Goal: Task Accomplishment & Management: Use online tool/utility

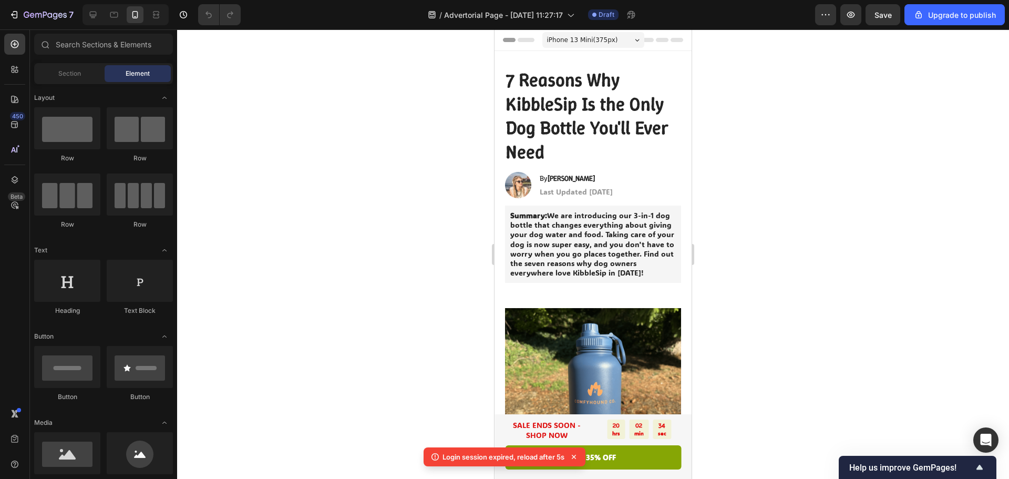
click at [944, 29] on div "7 / Advertorial Page - Aug 22, 11:27:17 Draft Preview Save Upgrade to publish" at bounding box center [504, 15] width 1009 height 30
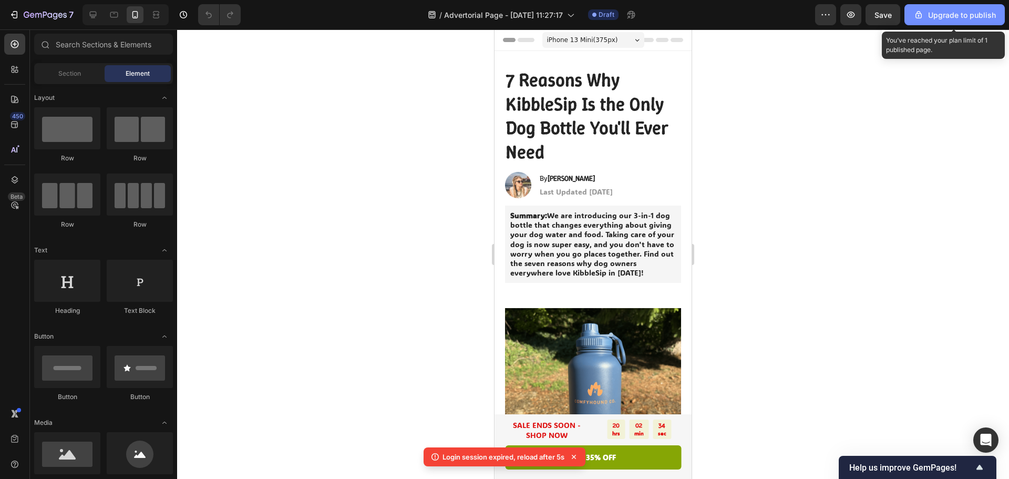
click at [945, 19] on div "Upgrade to publish" at bounding box center [954, 14] width 83 height 11
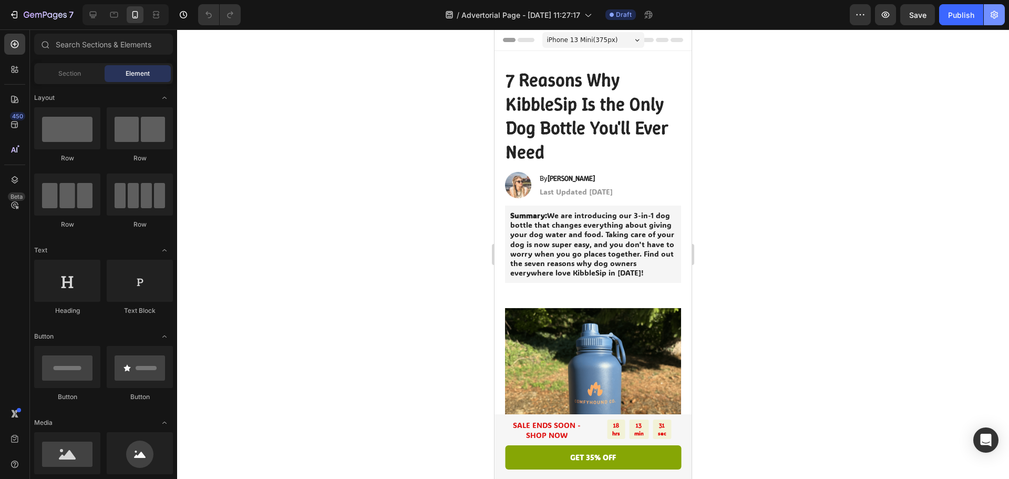
click at [997, 18] on icon "button" at bounding box center [994, 14] width 11 height 11
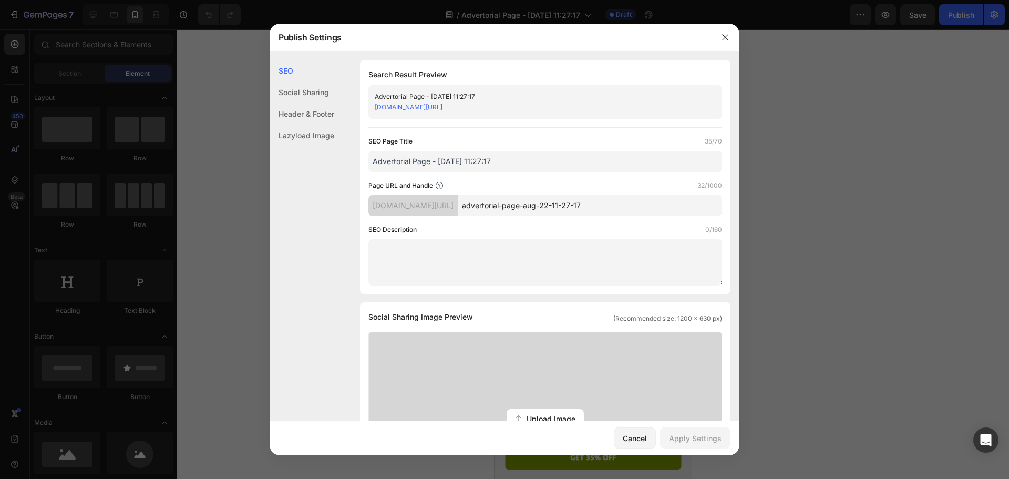
click at [476, 166] on input "Advertorial Page - [DATE] 11:27:17" at bounding box center [545, 161] width 354 height 21
click at [476, 166] on input "Advertorial Page - Aug 22, 11:27:17" at bounding box center [545, 161] width 354 height 21
click at [375, 159] on input "kibblesip" at bounding box center [545, 161] width 354 height 21
click at [424, 160] on input "Kibblesip" at bounding box center [545, 161] width 354 height 21
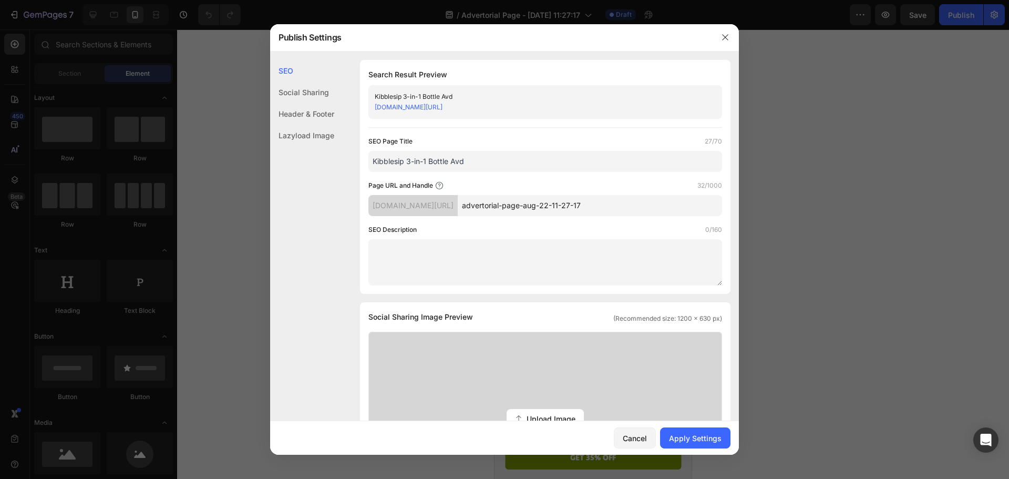
click at [497, 164] on input "Kibblesip 3-in-1 Bottle Avd" at bounding box center [545, 161] width 354 height 21
click at [481, 162] on input "Kibblesip 3-in-1 Bottle Avd" at bounding box center [545, 161] width 354 height 21
drag, startPoint x: 475, startPoint y: 161, endPoint x: 456, endPoint y: 162, distance: 18.9
click at [456, 162] on input "Kibblesip 3-in-1 Bottle Avd" at bounding box center [545, 161] width 354 height 21
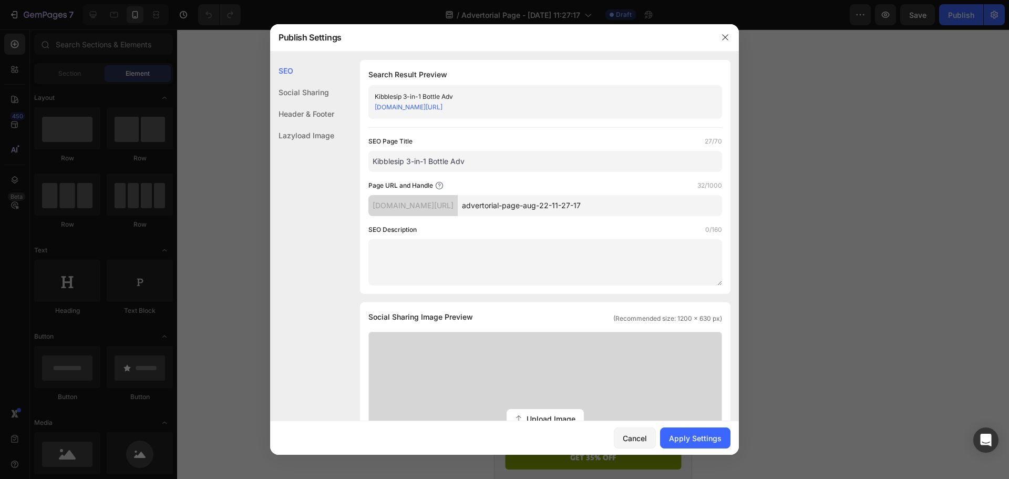
type input "Kibblesip 3-in-1 Bottle Adv"
click at [481, 132] on div "Search Result Preview Kibblesip 3-in-1 Bottle Adv dahrm5-x6.myshopify.com/pages…" at bounding box center [545, 177] width 371 height 234
click at [479, 162] on input "Kibblesip 3-in-1 Bottle Adv" at bounding box center [545, 161] width 354 height 21
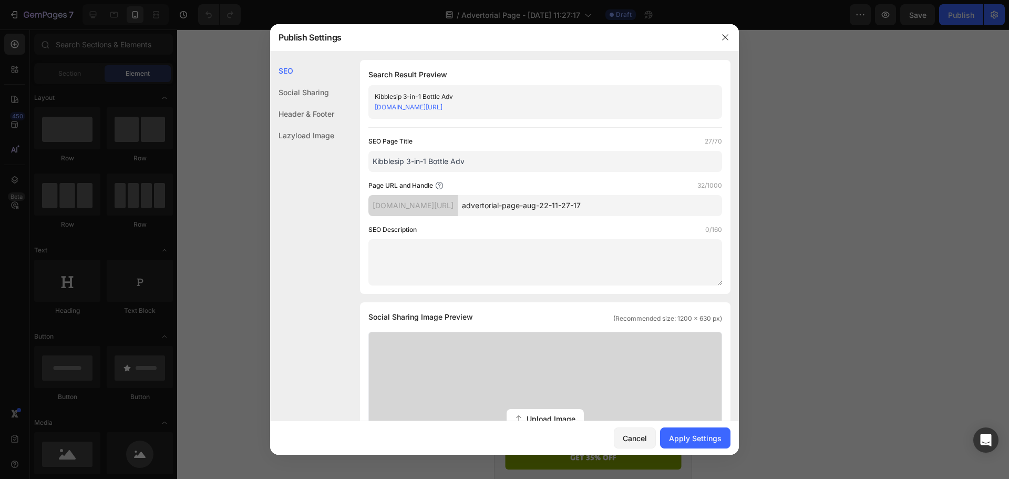
click at [558, 209] on input "advertorial-page-aug-22-11-27-17" at bounding box center [590, 205] width 264 height 21
paste input "Kibblesip 3-in-1 Bottle Adv"
click at [608, 205] on input "Kibblesip-3-in-1-Bottle-Adv" at bounding box center [590, 205] width 264 height 21
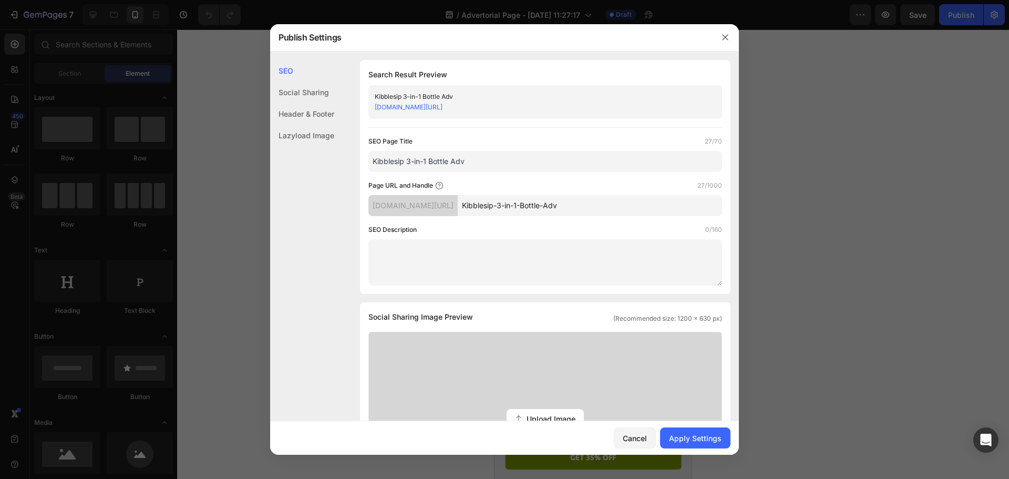
click at [590, 240] on textarea at bounding box center [545, 262] width 354 height 46
drag, startPoint x: 582, startPoint y: 207, endPoint x: 536, endPoint y: 208, distance: 46.3
click at [536, 208] on input "Kibblesip-3-in-1-Bottle-Adv" at bounding box center [590, 205] width 264 height 21
click at [562, 194] on div "Page URL and Handle 13/1000 dahrm5-x6.myshopify.com/pages/ Kibblesip-Adv" at bounding box center [545, 198] width 354 height 36
click at [541, 207] on input "Kibblesip-Adv" at bounding box center [590, 205] width 264 height 21
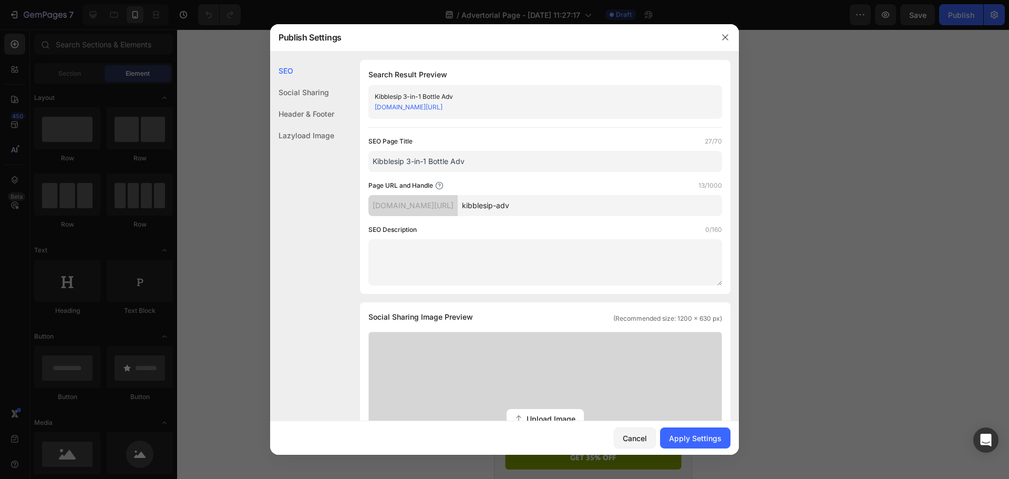
type input "kibblesip-adv"
click at [569, 179] on div "SEO Page Title 27/70 Kibblesip 3-in-1 Bottle Adv Page URL and Handle 13/1000 da…" at bounding box center [545, 210] width 354 height 149
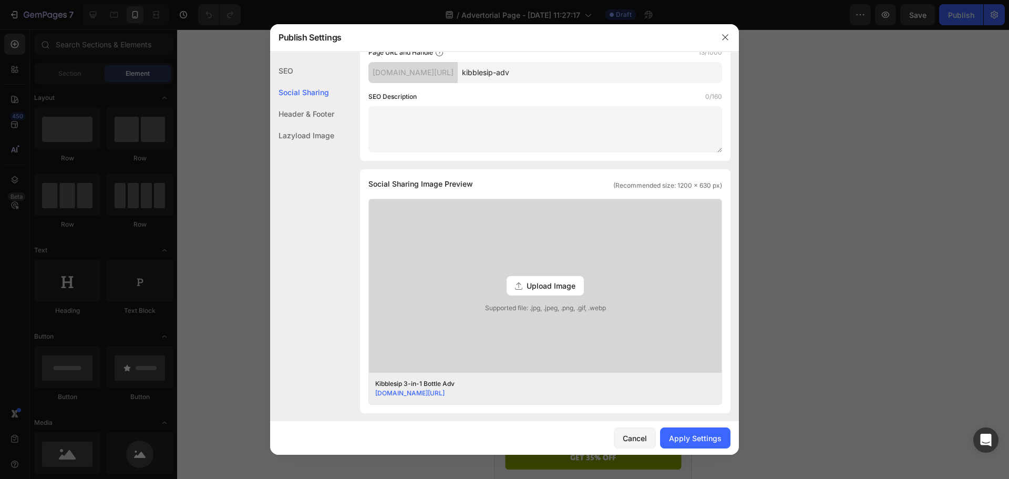
scroll to position [263, 0]
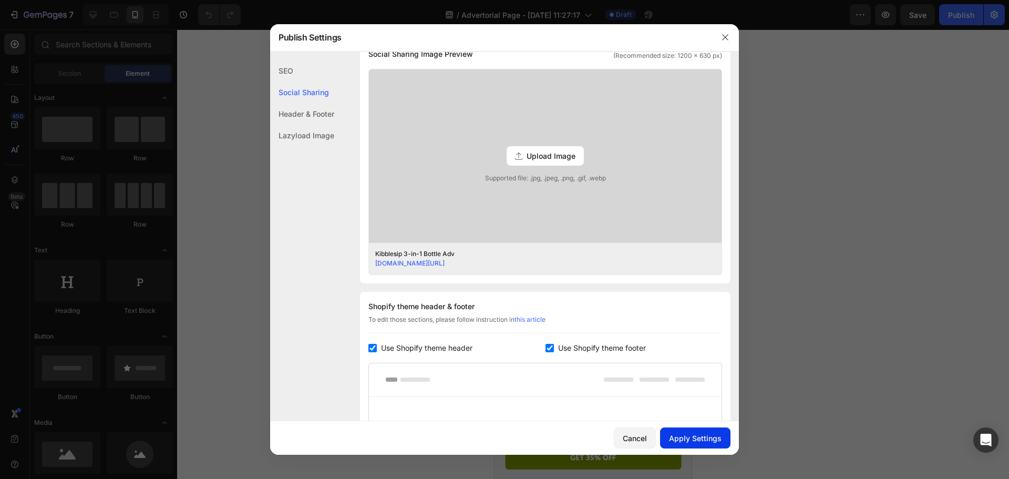
click at [677, 434] on div "Apply Settings" at bounding box center [695, 438] width 53 height 11
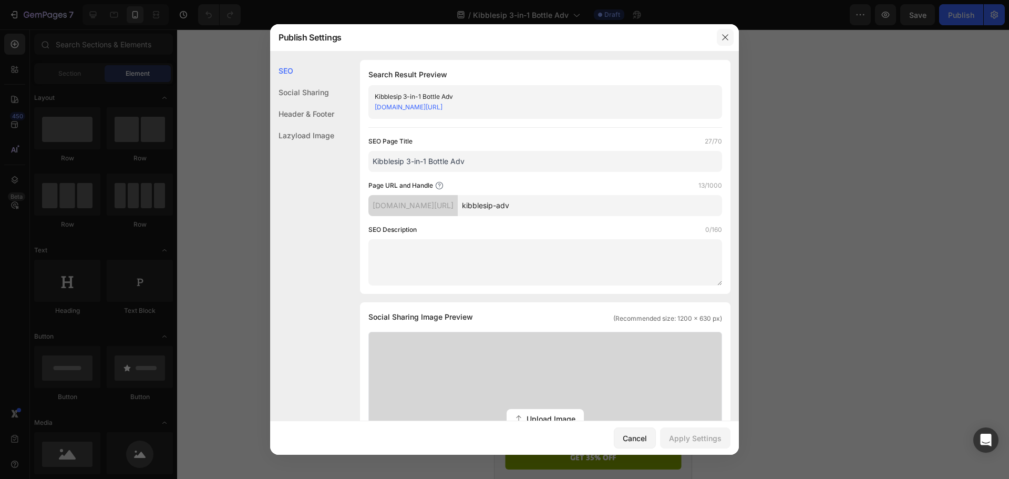
click at [721, 37] on icon "button" at bounding box center [725, 37] width 8 height 8
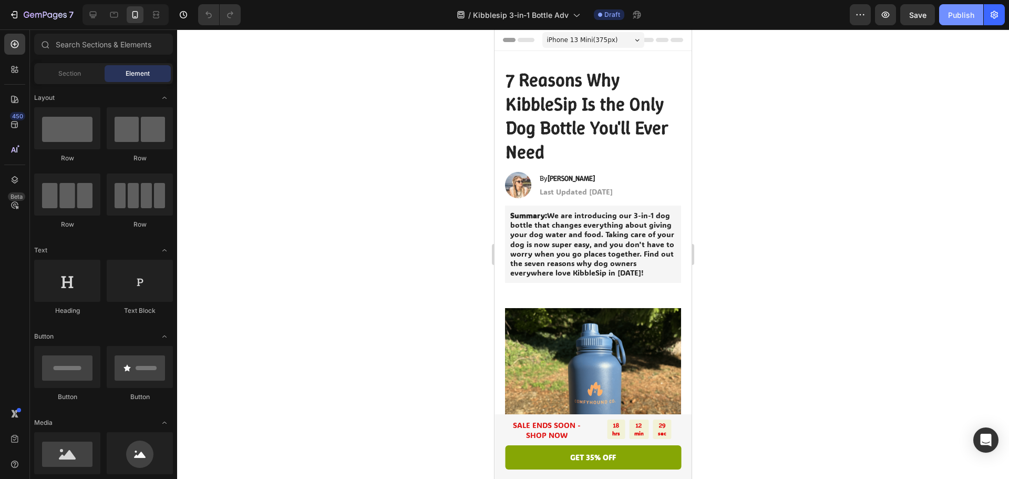
click at [971, 15] on div "Publish" at bounding box center [961, 14] width 26 height 11
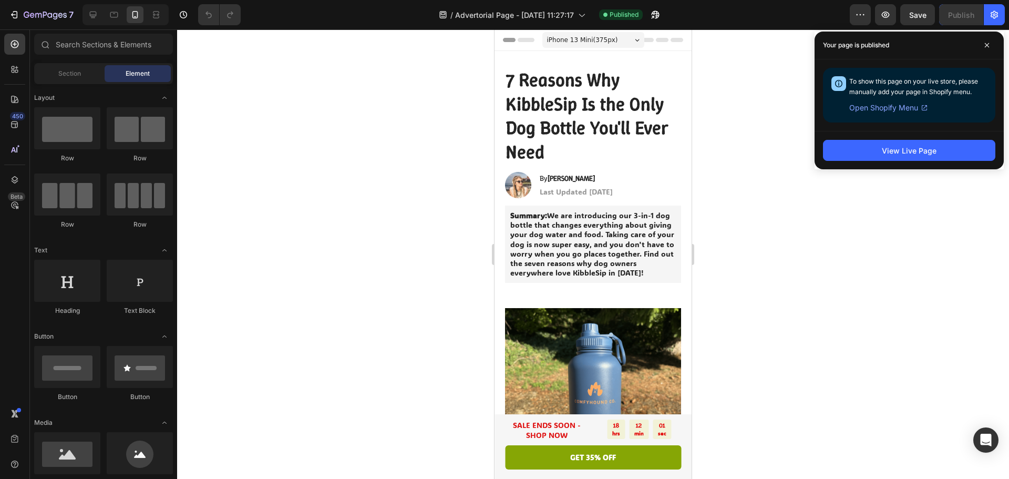
click at [933, 96] on div "To show this page on your live store, please manually add your page in Shopify …" at bounding box center [918, 95] width 138 height 38
click at [927, 88] on span "To show this page on your live store, please manually add your page in Shopify …" at bounding box center [913, 86] width 129 height 18
click at [918, 92] on span "To show this page on your live store, please manually add your page in Shopify …" at bounding box center [913, 86] width 129 height 18
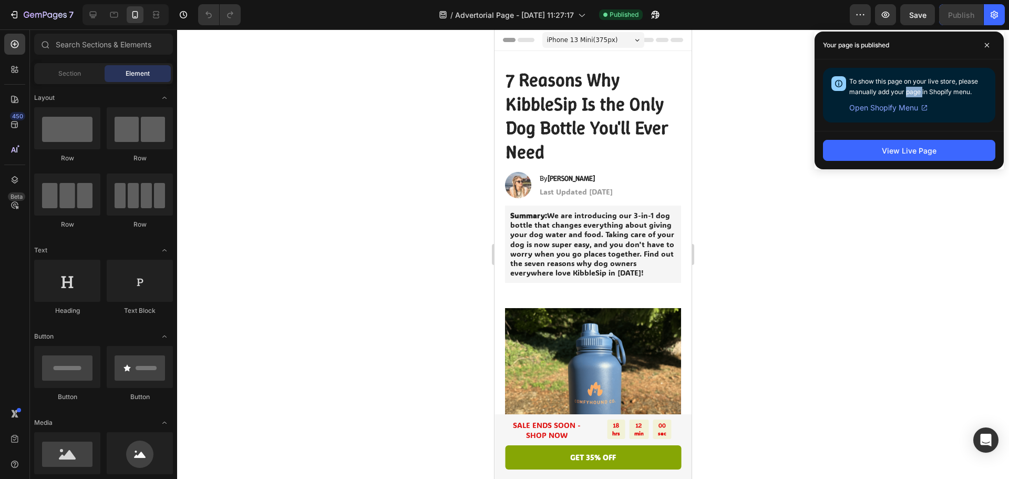
click at [918, 92] on span "To show this page on your live store, please manually add your page in Shopify …" at bounding box center [913, 86] width 129 height 18
click at [908, 90] on span "To show this page on your live store, please manually add your page in Shopify …" at bounding box center [913, 86] width 129 height 18
click at [914, 110] on span "Open Shopify Menu" at bounding box center [883, 107] width 69 height 13
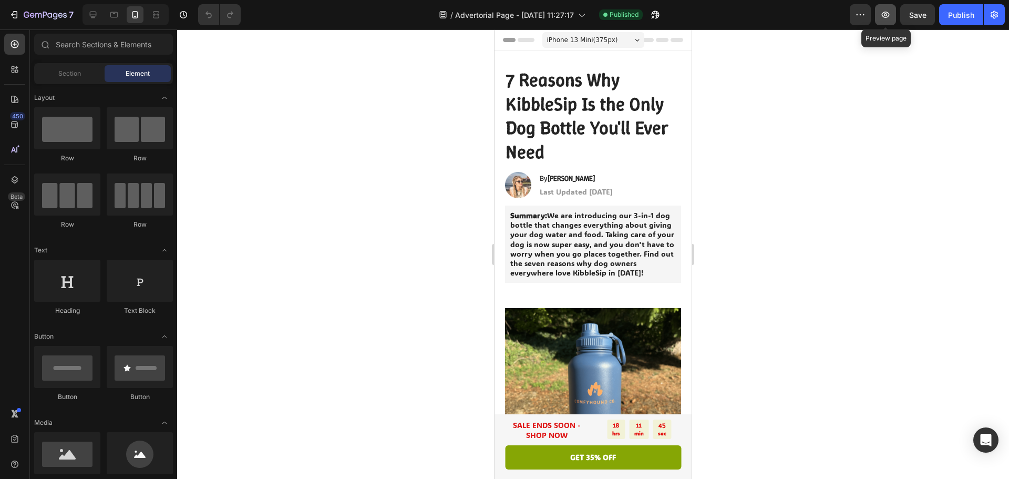
click at [888, 12] on icon "button" at bounding box center [886, 15] width 8 height 6
click at [995, 18] on icon "button" at bounding box center [994, 15] width 7 height 8
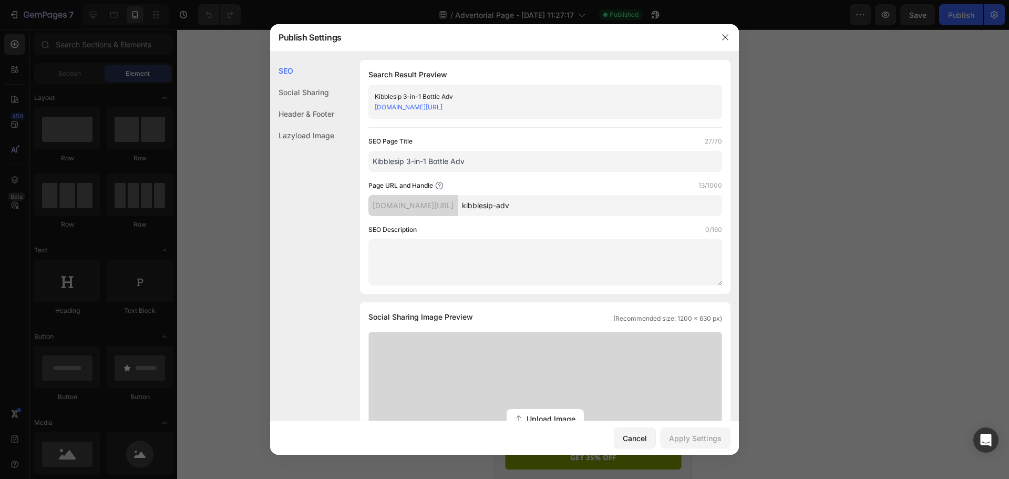
click at [553, 201] on input "kibblesip-adv" at bounding box center [590, 205] width 264 height 21
click at [721, 37] on icon "button" at bounding box center [725, 37] width 8 height 8
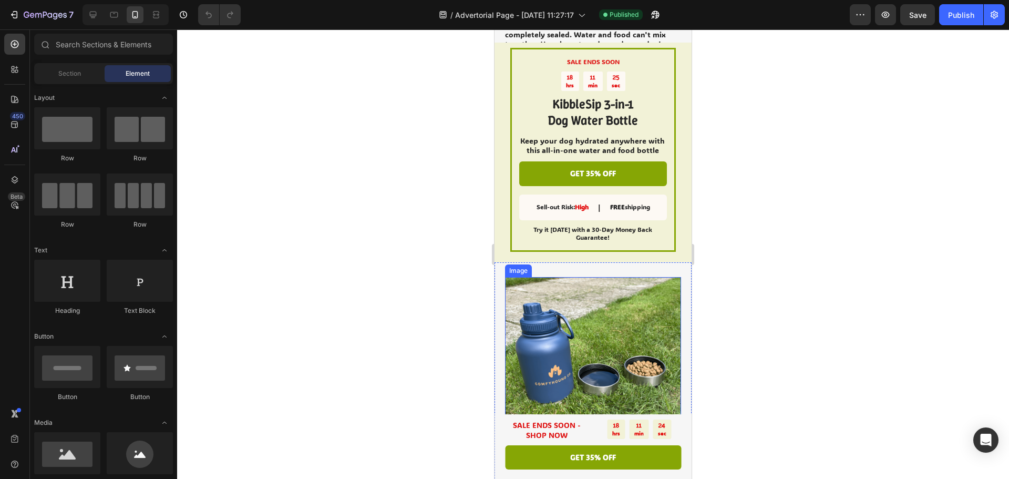
scroll to position [1314, 0]
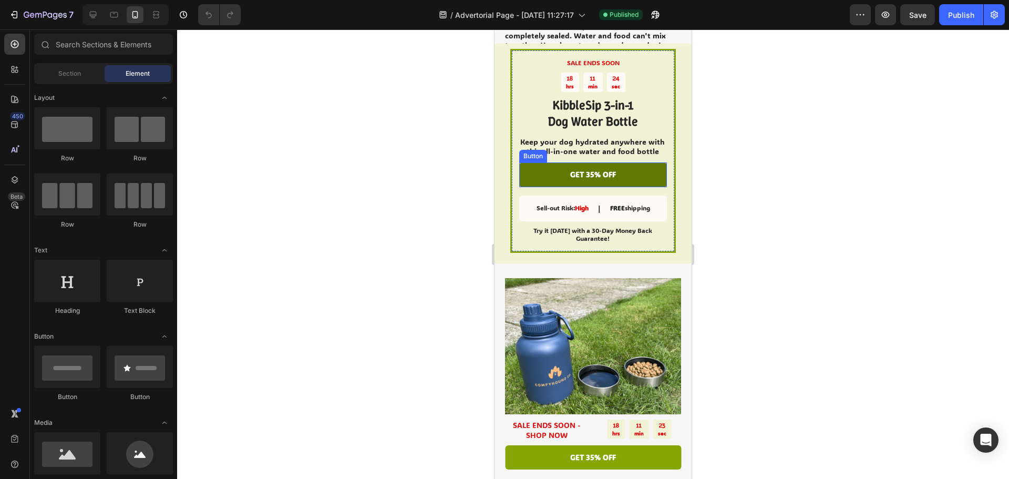
click at [623, 183] on link "GET 35% OFF" at bounding box center [593, 174] width 148 height 24
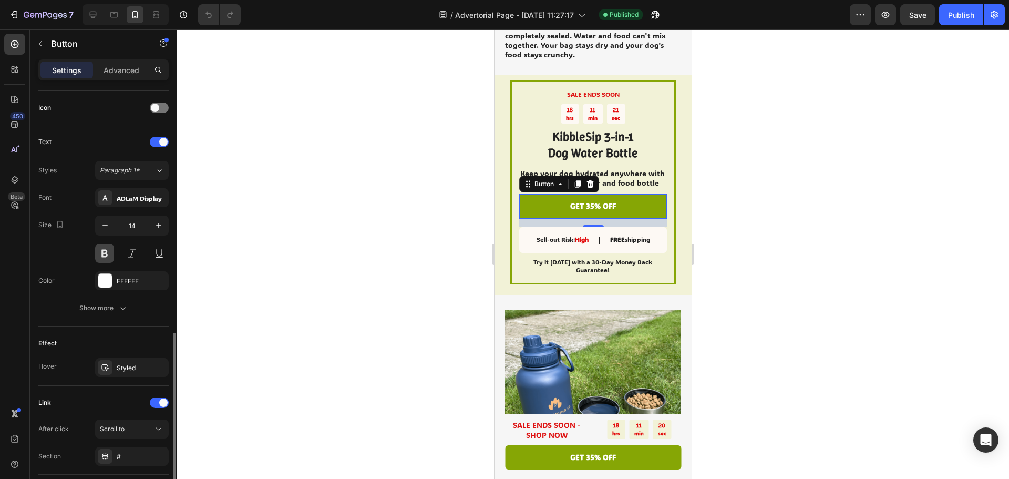
scroll to position [389, 0]
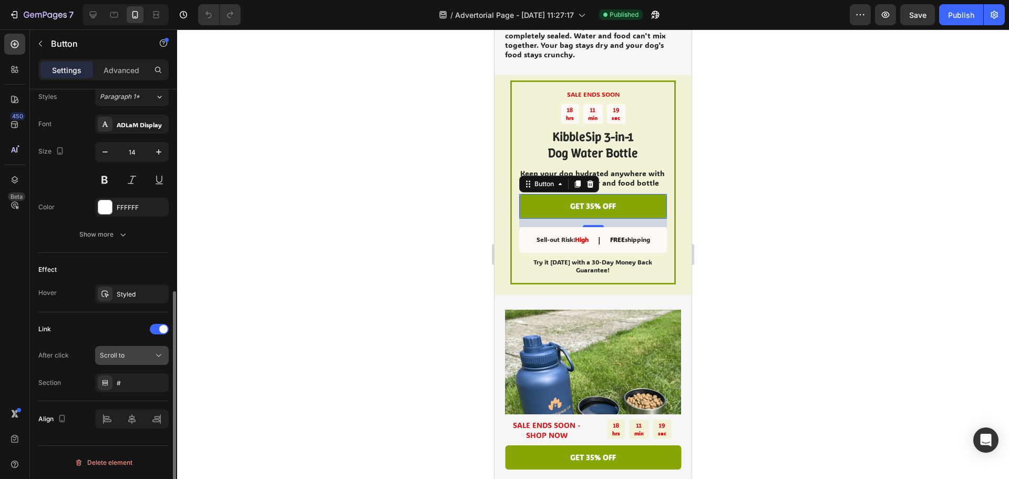
click at [119, 358] on span "Scroll to" at bounding box center [112, 355] width 25 height 8
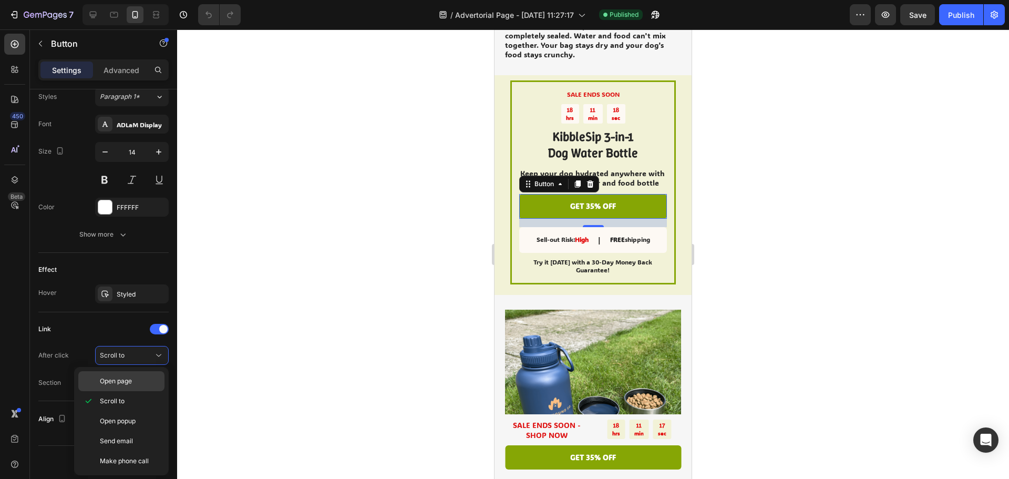
click at [122, 375] on div "Open page" at bounding box center [121, 381] width 86 height 20
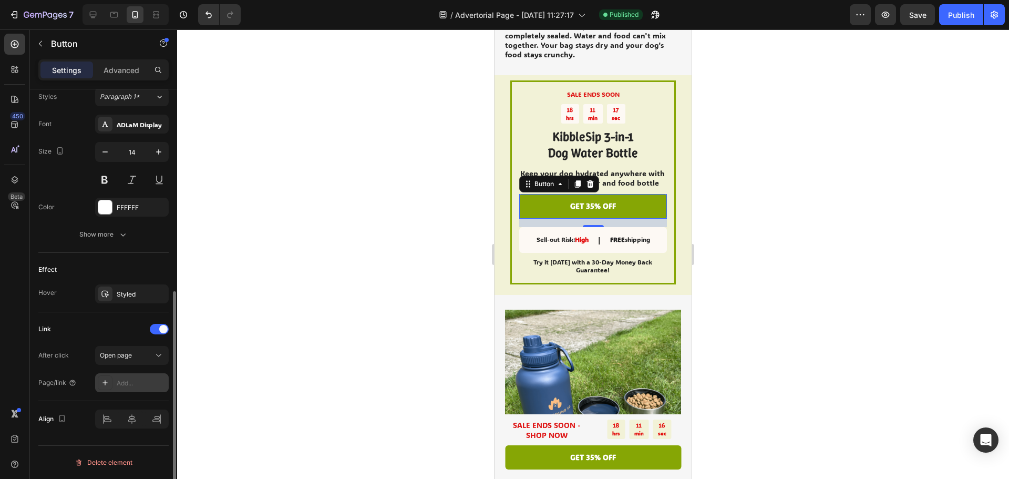
click at [142, 383] on div "Add..." at bounding box center [141, 382] width 49 height 9
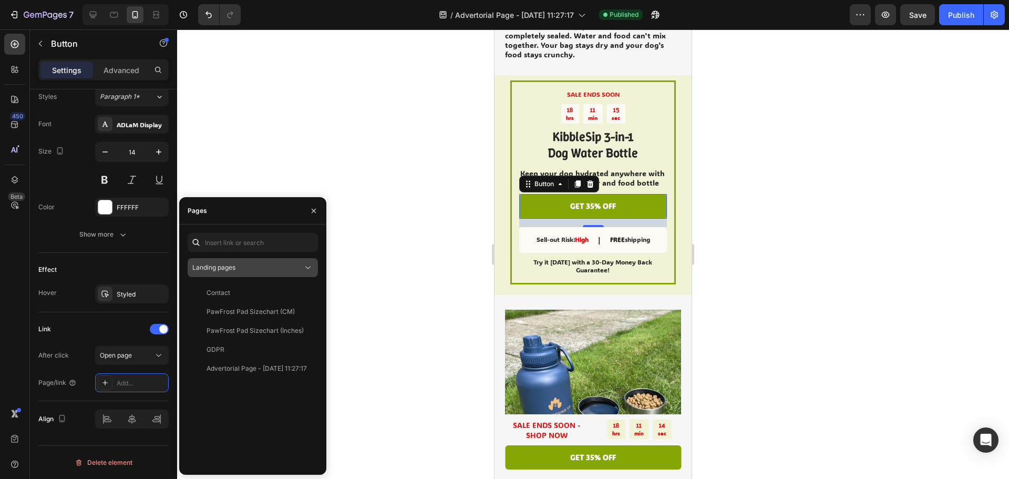
click at [226, 265] on span "Landing pages" at bounding box center [213, 267] width 43 height 8
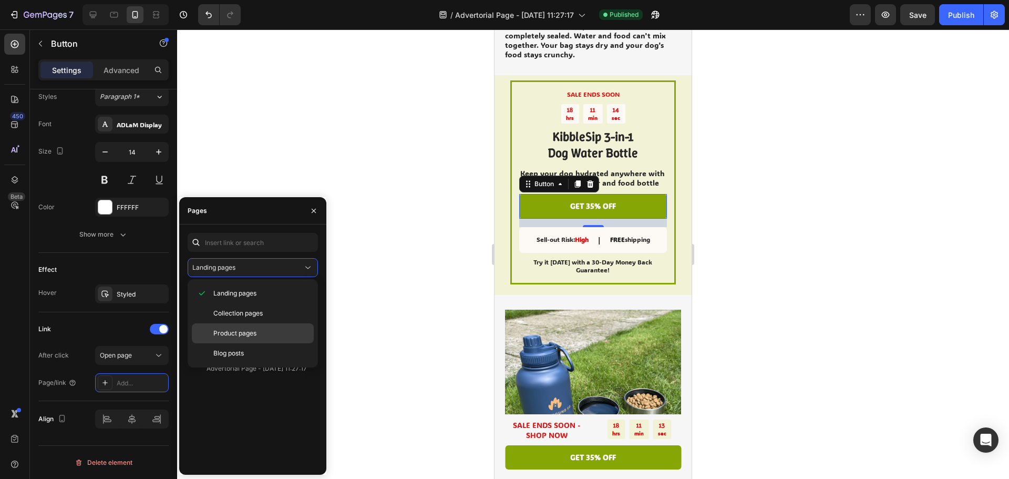
click at [233, 328] on span "Product pages" at bounding box center [234, 332] width 43 height 9
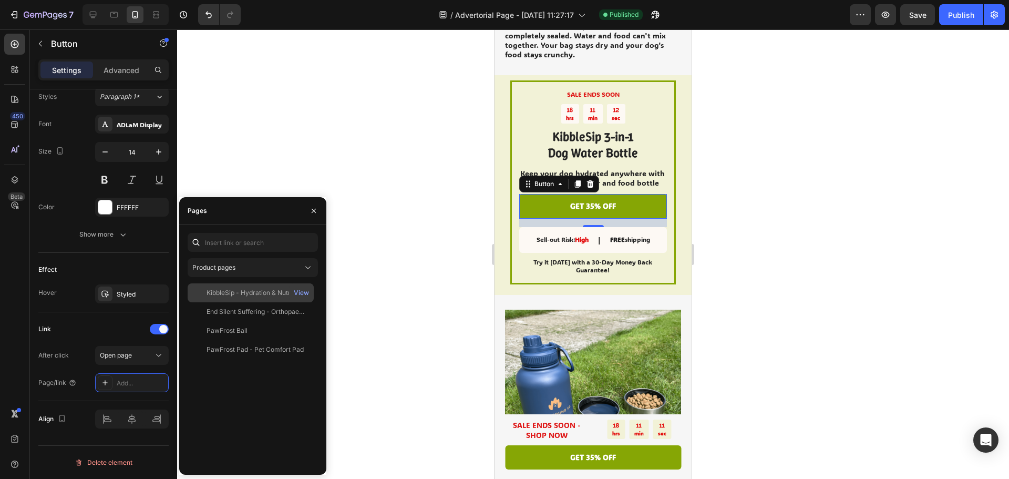
click at [250, 291] on div "KibbleSip - Hydration & Nutrition For Every Adventure" at bounding box center [257, 292] width 101 height 9
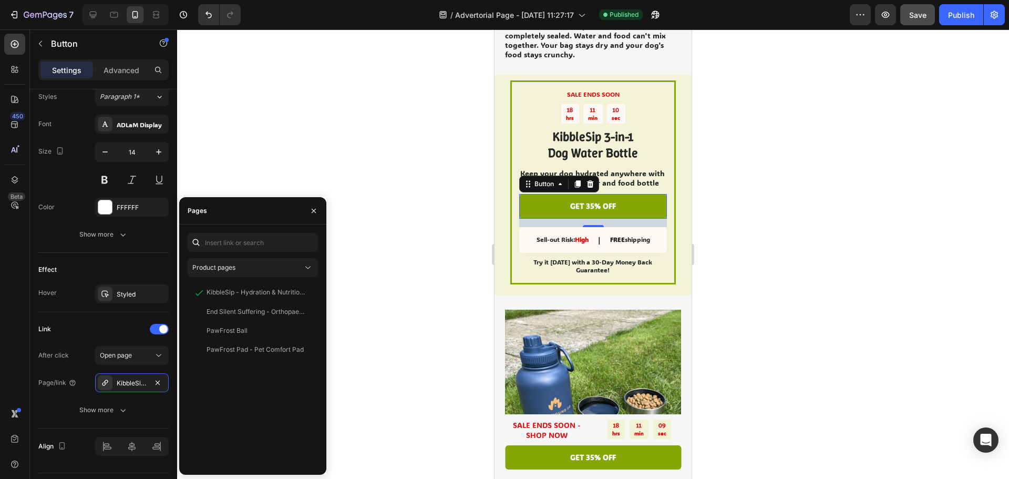
click at [915, 16] on span "Save" at bounding box center [917, 15] width 17 height 9
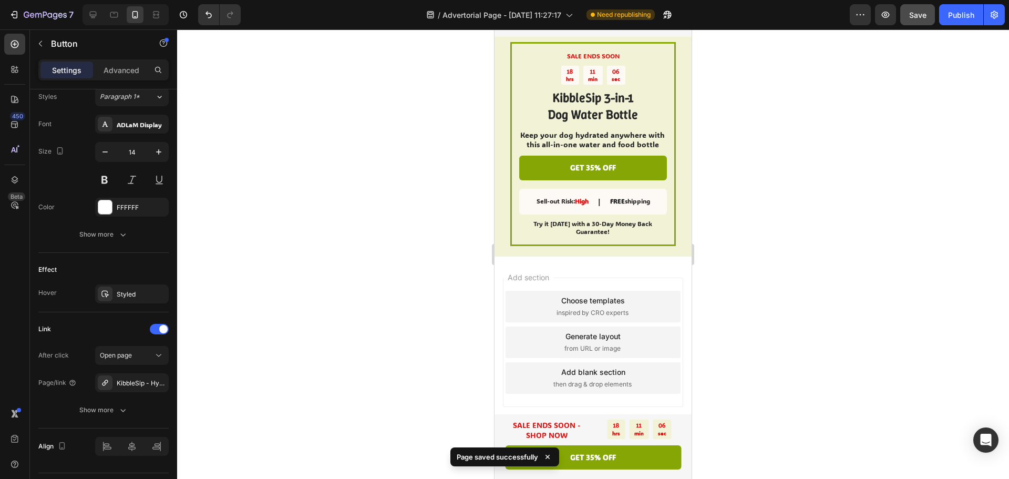
scroll to position [2402, 0]
click at [645, 170] on link "GET 35% OFF" at bounding box center [593, 167] width 148 height 24
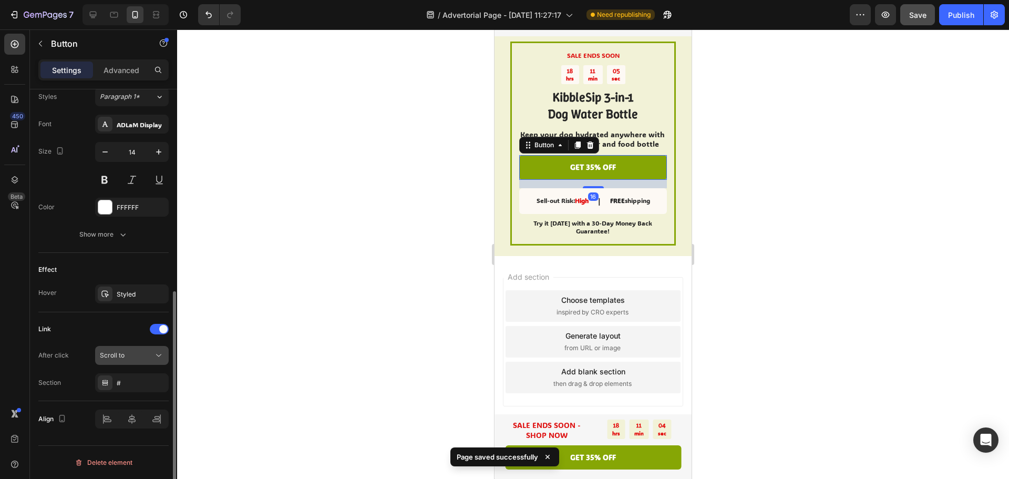
click at [139, 354] on div "Scroll to" at bounding box center [127, 355] width 54 height 9
click at [71, 344] on div "Link After click Scroll to Section #" at bounding box center [103, 356] width 130 height 71
click at [132, 357] on div "Scroll to" at bounding box center [127, 355] width 54 height 9
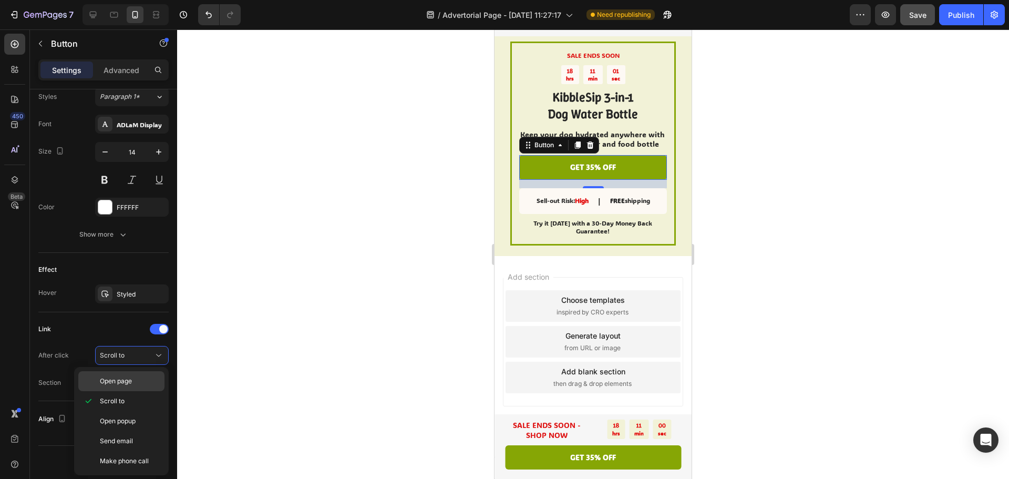
click at [133, 386] on div "Open page" at bounding box center [121, 381] width 86 height 20
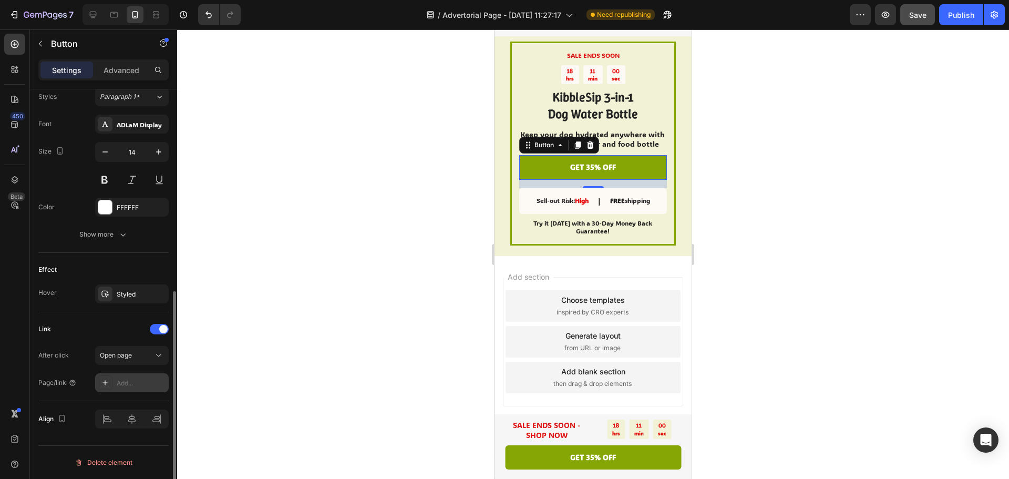
click at [133, 378] on div "Add..." at bounding box center [141, 382] width 49 height 9
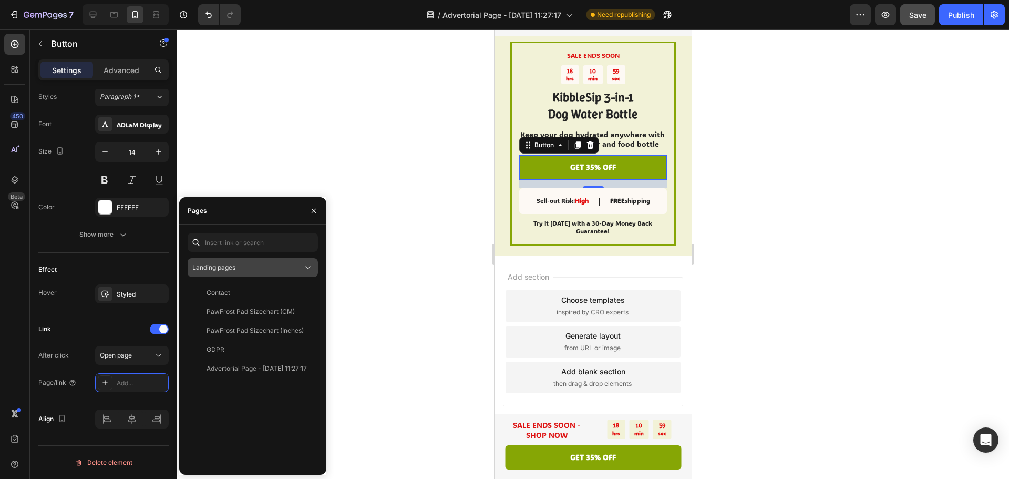
click at [244, 261] on button "Landing pages" at bounding box center [253, 267] width 130 height 19
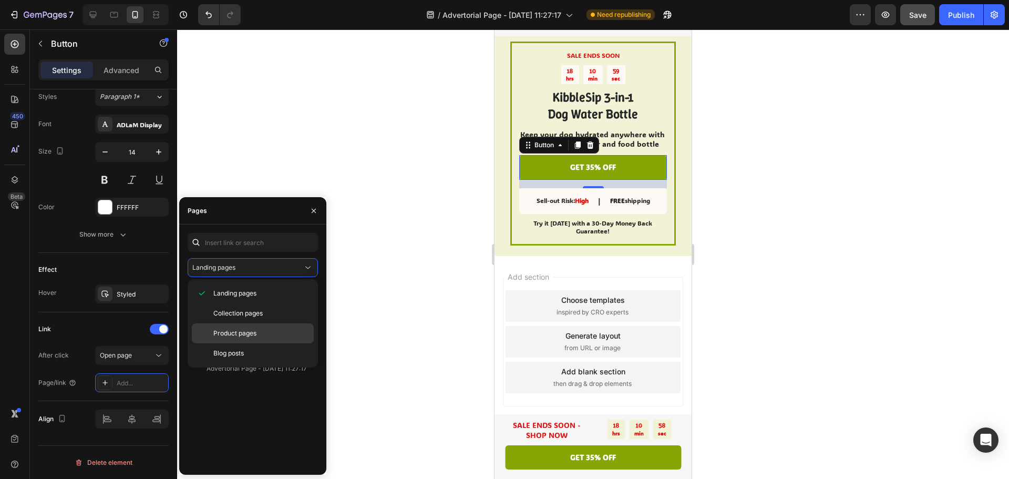
click at [231, 328] on div "Product pages" at bounding box center [253, 333] width 122 height 20
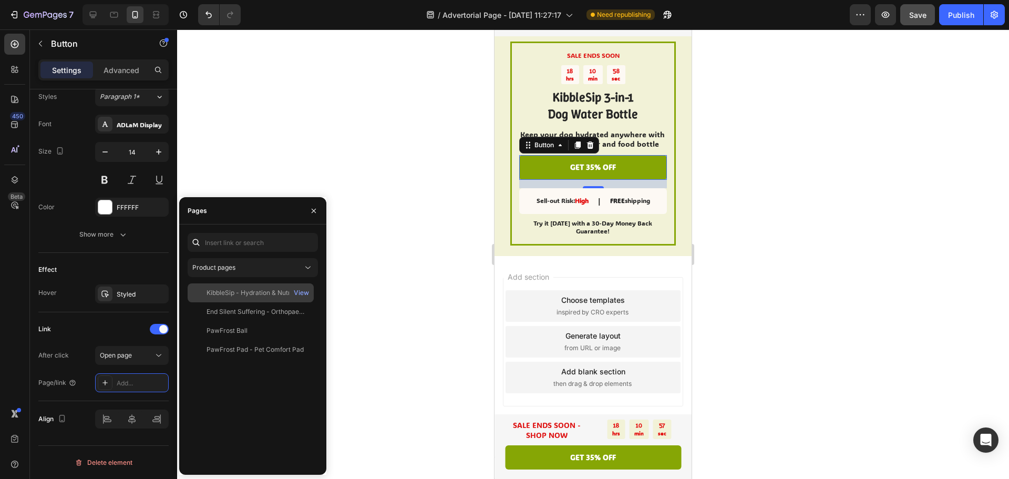
click at [237, 294] on div "KibbleSip - Hydration & Nutrition For Every Adventure" at bounding box center [257, 292] width 101 height 9
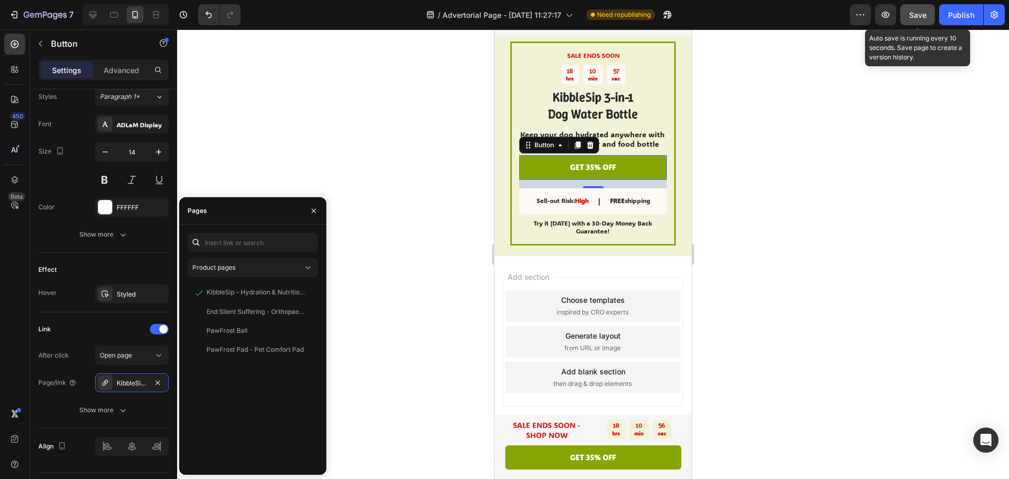
click at [921, 6] on button "Save" at bounding box center [917, 14] width 35 height 21
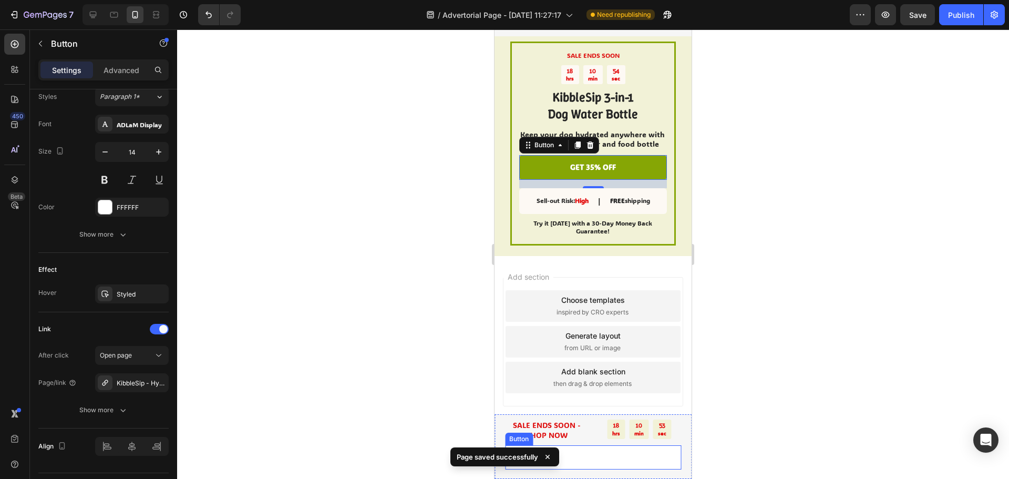
click at [634, 461] on link "GET 35% OFF" at bounding box center [593, 457] width 176 height 24
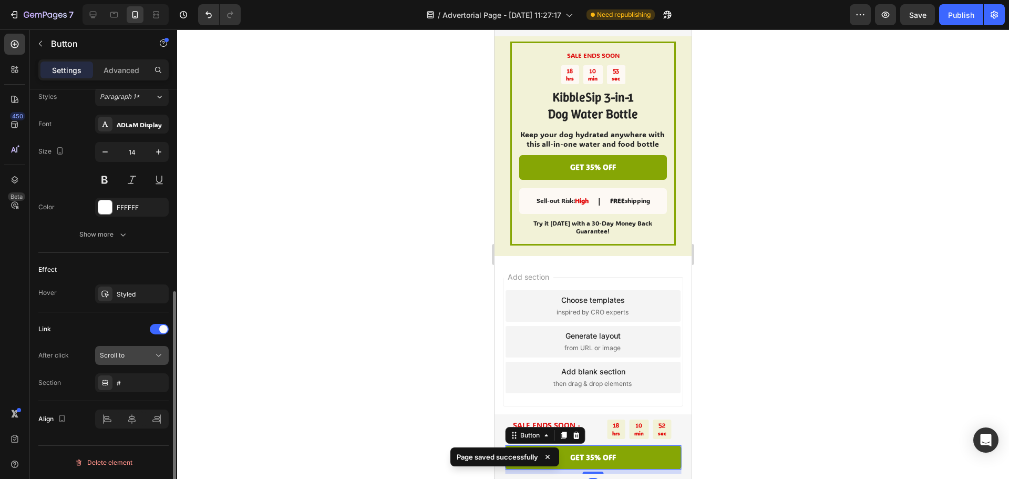
click at [139, 351] on div "Scroll to" at bounding box center [127, 355] width 54 height 9
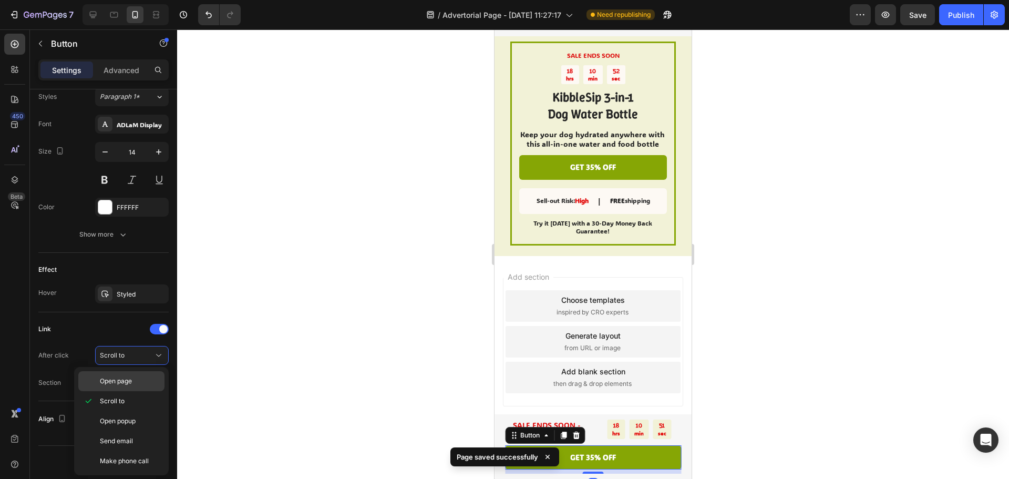
click at [127, 376] on span "Open page" at bounding box center [116, 380] width 32 height 9
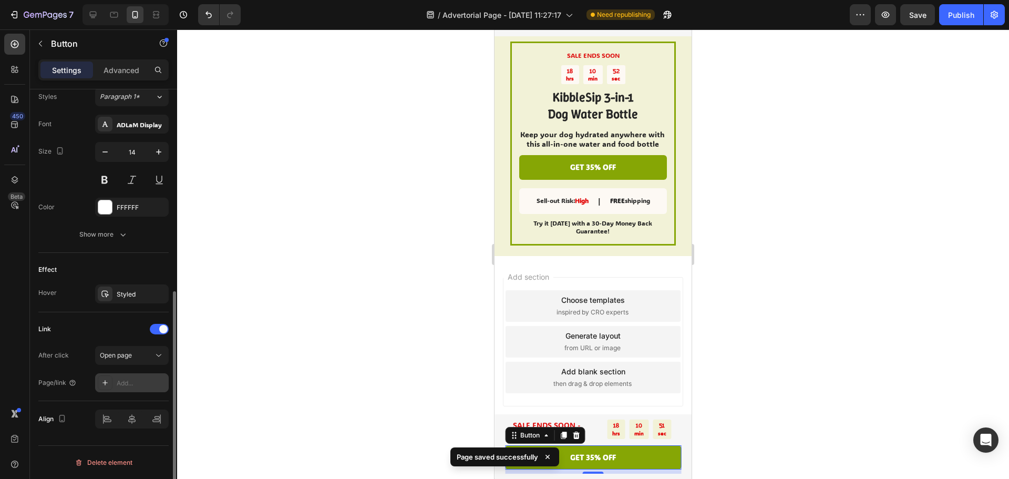
click at [136, 382] on div "Add..." at bounding box center [141, 382] width 49 height 9
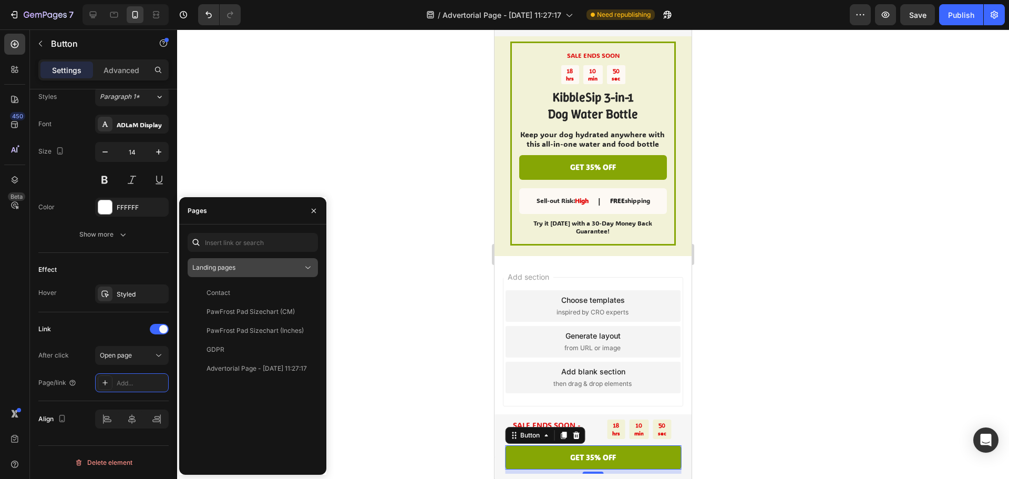
click at [233, 274] on button "Landing pages" at bounding box center [253, 267] width 130 height 19
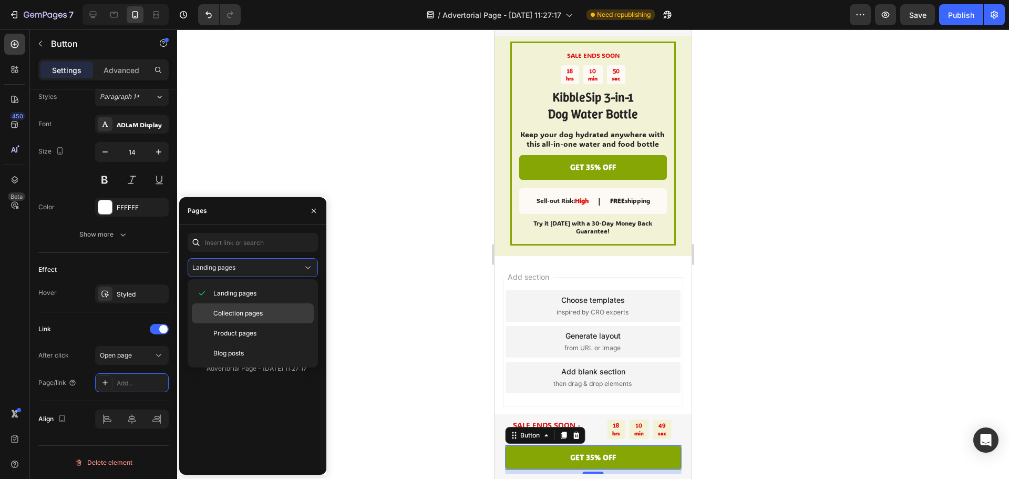
click at [234, 312] on span "Collection pages" at bounding box center [237, 312] width 49 height 9
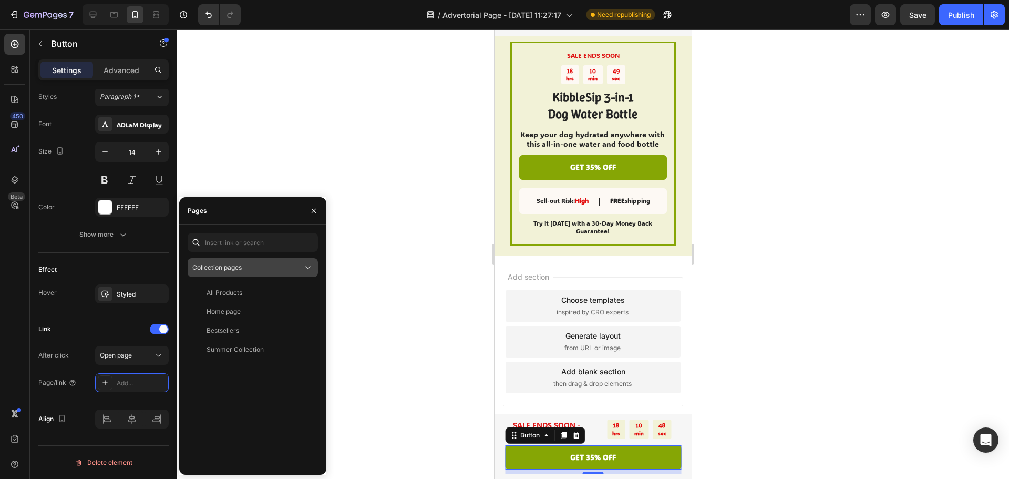
click at [234, 269] on span "Collection pages" at bounding box center [216, 267] width 49 height 8
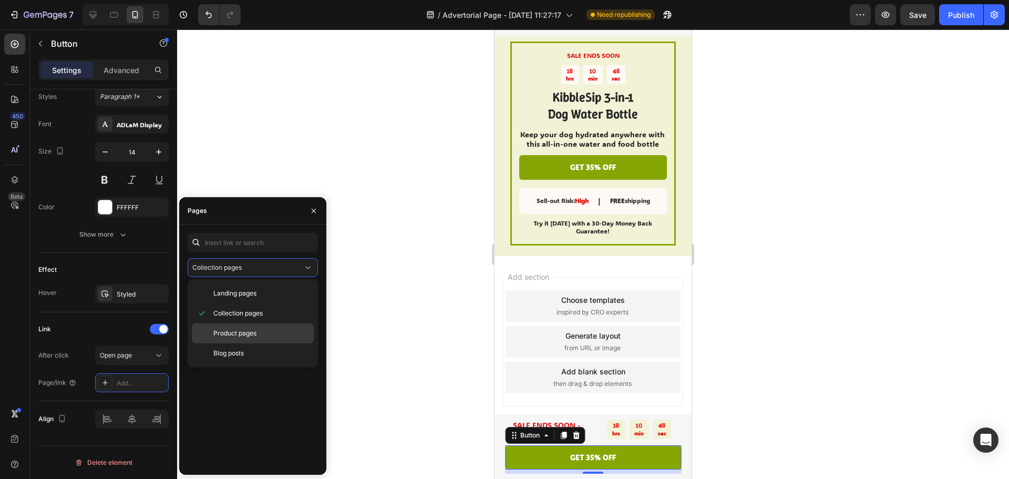
click at [237, 333] on span "Product pages" at bounding box center [234, 332] width 43 height 9
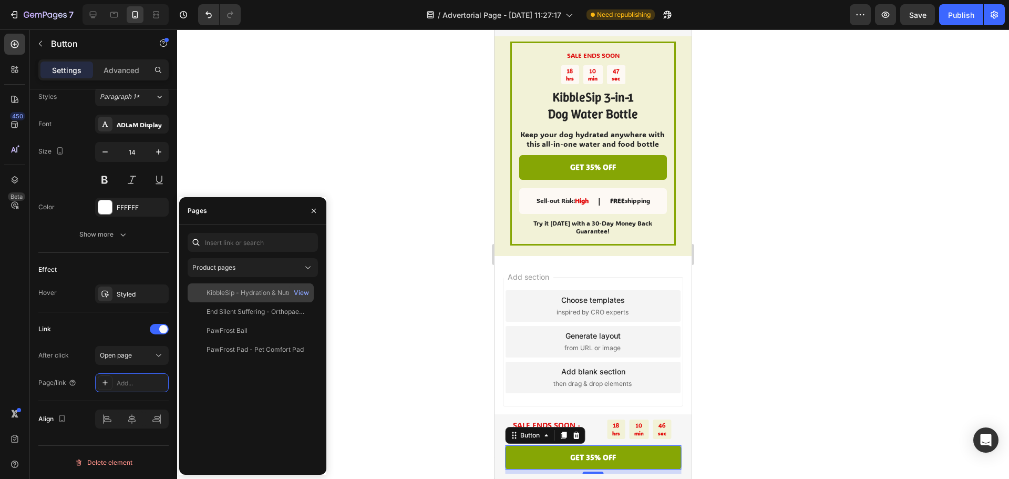
click at [237, 294] on div "KibbleSip - Hydration & Nutrition For Every Adventure" at bounding box center [257, 292] width 101 height 9
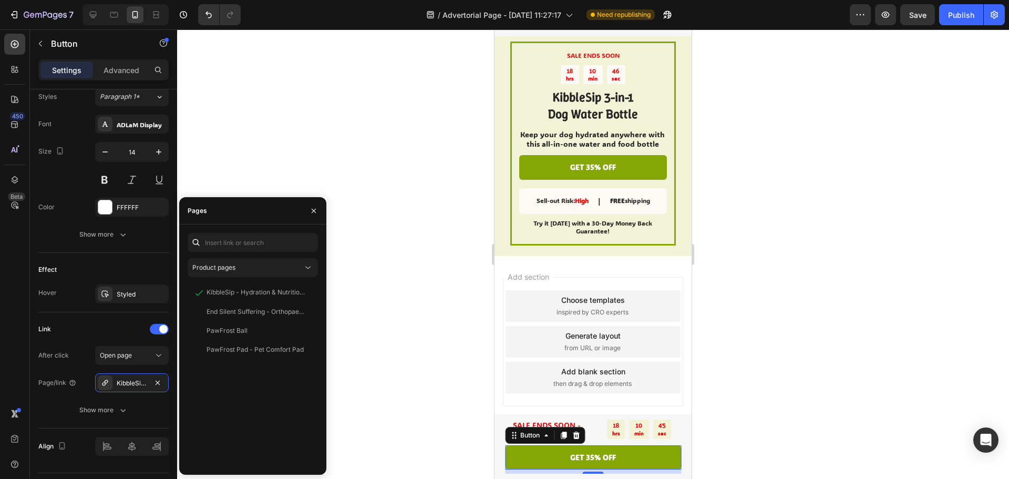
click at [772, 251] on div at bounding box center [593, 253] width 832 height 449
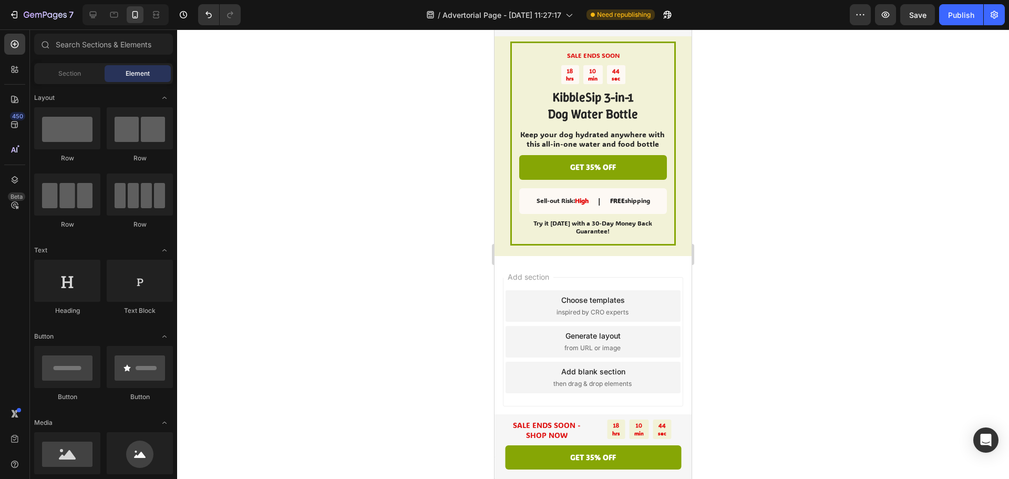
click at [927, 13] on span "Save" at bounding box center [917, 15] width 17 height 9
click at [958, 21] on button "Publish" at bounding box center [961, 14] width 44 height 21
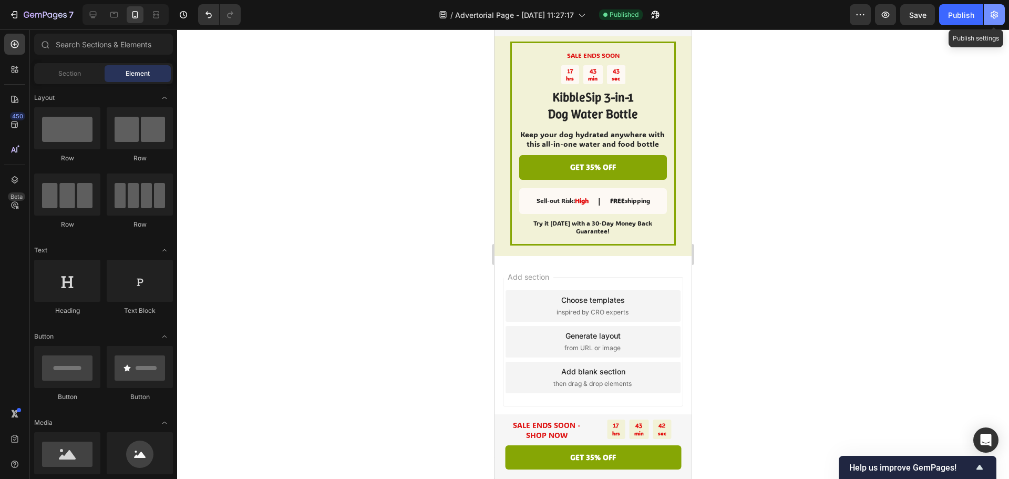
click at [995, 20] on button "button" at bounding box center [994, 14] width 21 height 21
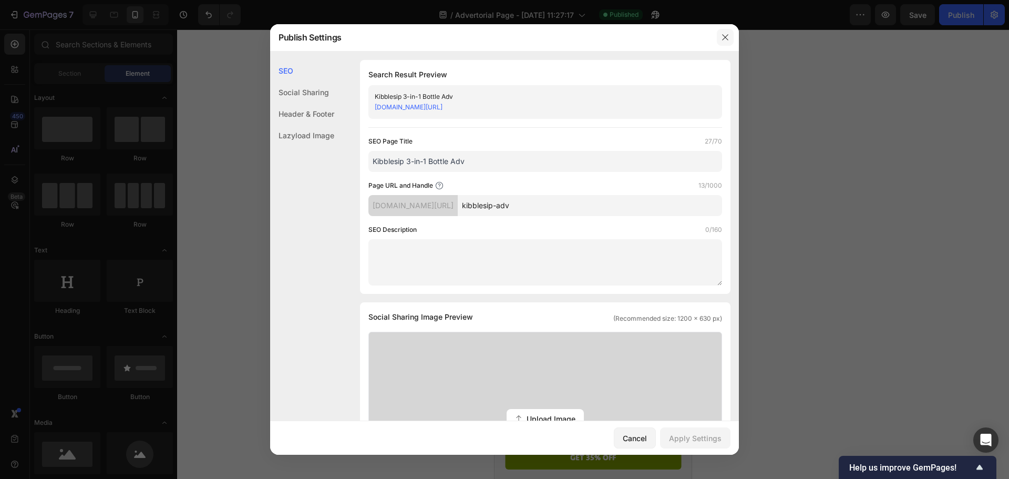
click at [723, 36] on icon "button" at bounding box center [725, 37] width 8 height 8
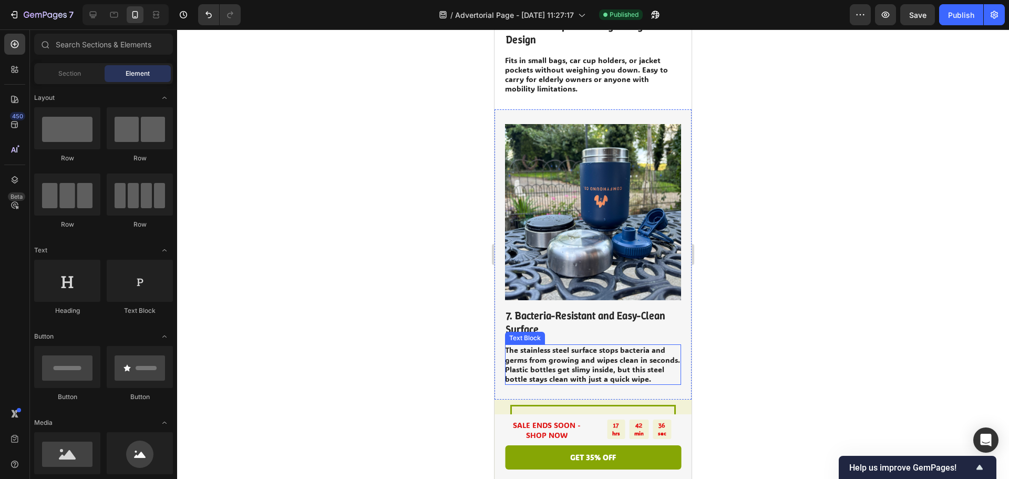
scroll to position [1771, 0]
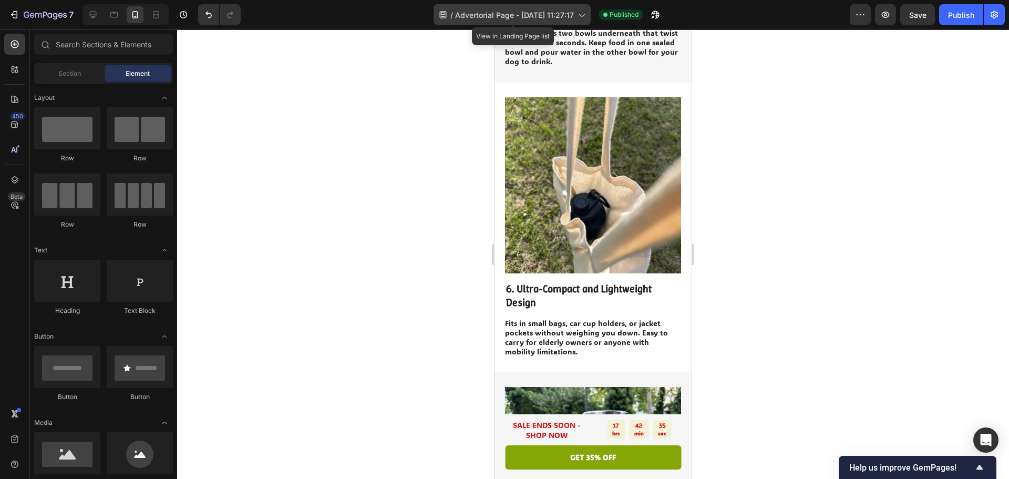
click at [545, 17] on span "Advertorial Page - Aug 22, 11:27:17" at bounding box center [514, 14] width 119 height 11
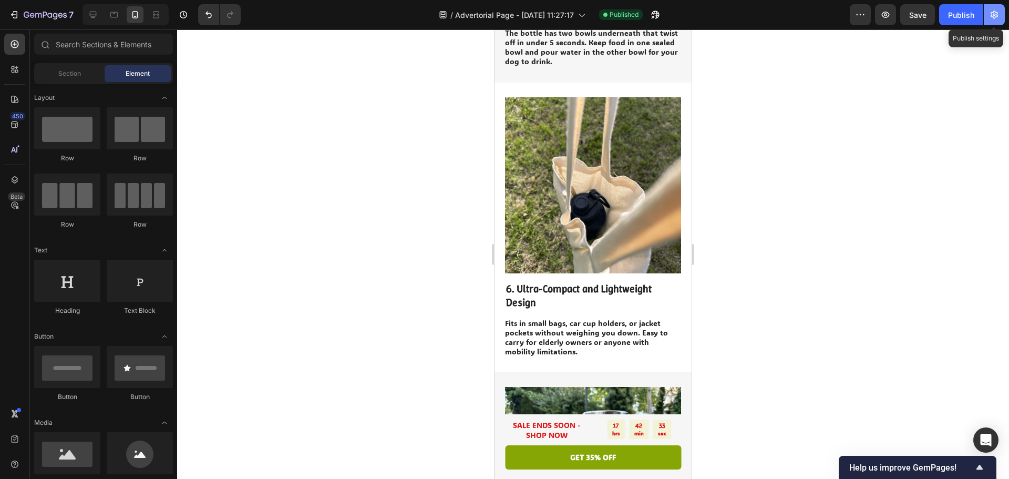
click at [997, 14] on icon "button" at bounding box center [994, 15] width 7 height 8
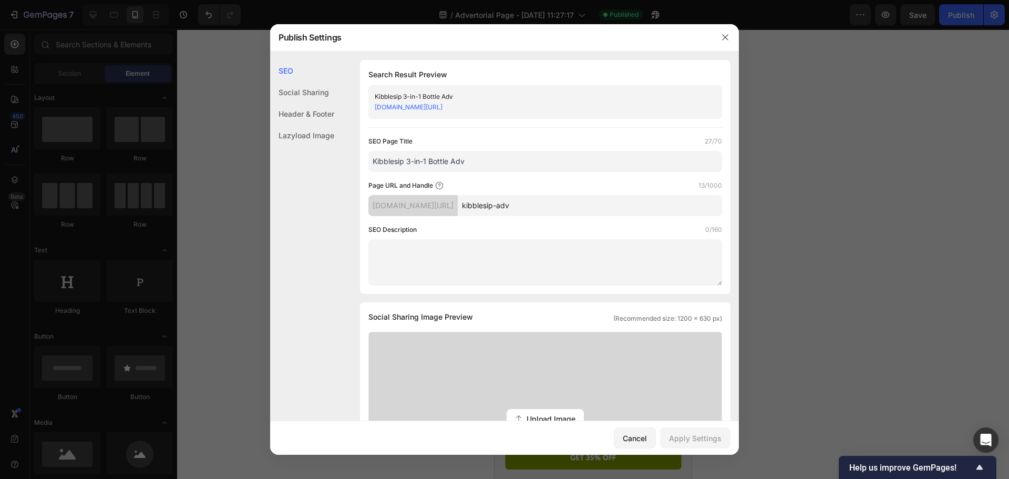
click at [434, 167] on input "Kibblesip 3-in-1 Bottle Adv" at bounding box center [545, 161] width 354 height 21
click at [485, 163] on input "Kibblesip 3-in-1 Bottle Adv" at bounding box center [545, 161] width 354 height 21
click at [432, 95] on div "Kibblesip 3-in-1 Bottle Adv" at bounding box center [537, 96] width 324 height 11
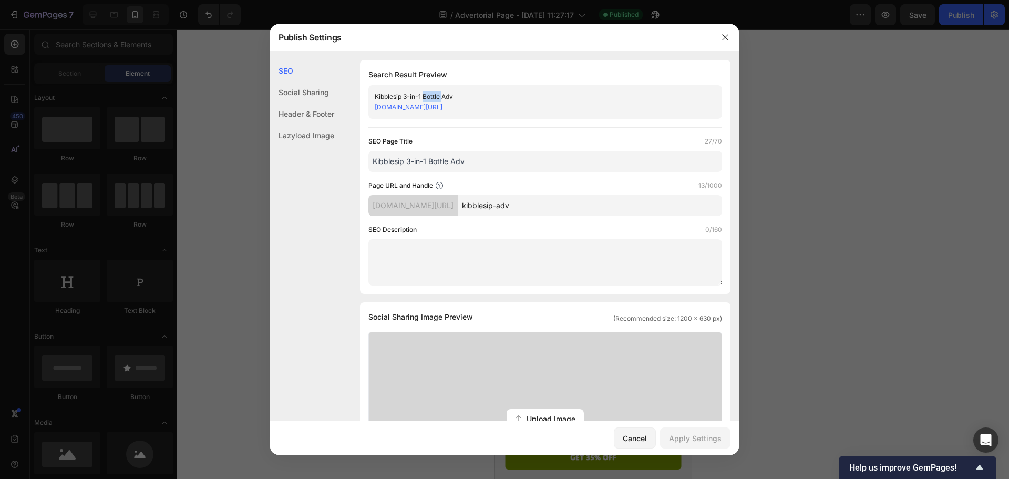
click at [432, 95] on div "Kibblesip 3-in-1 Bottle Adv" at bounding box center [537, 96] width 324 height 11
click at [448, 162] on input "Kibblesip 3-in-1 Bottle Adv" at bounding box center [545, 161] width 354 height 21
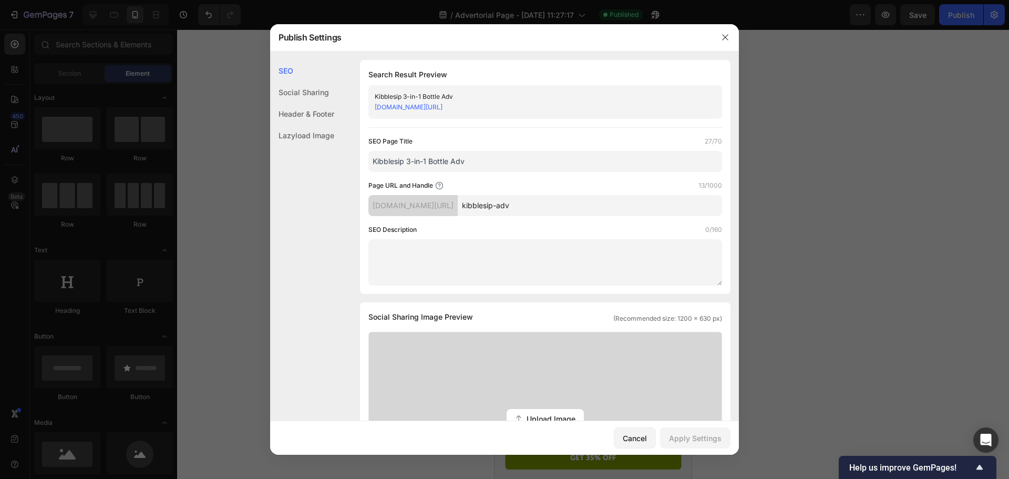
click at [425, 92] on div "Kibblesip 3-in-1 Bottle Adv" at bounding box center [537, 96] width 324 height 11
click at [465, 129] on div "Search Result Preview Kibblesip 3-in-1 Bottle Adv dahrm5-x6.myshopify.com/pages…" at bounding box center [545, 177] width 371 height 234
click at [310, 92] on div "Social Sharing" at bounding box center [302, 92] width 64 height 22
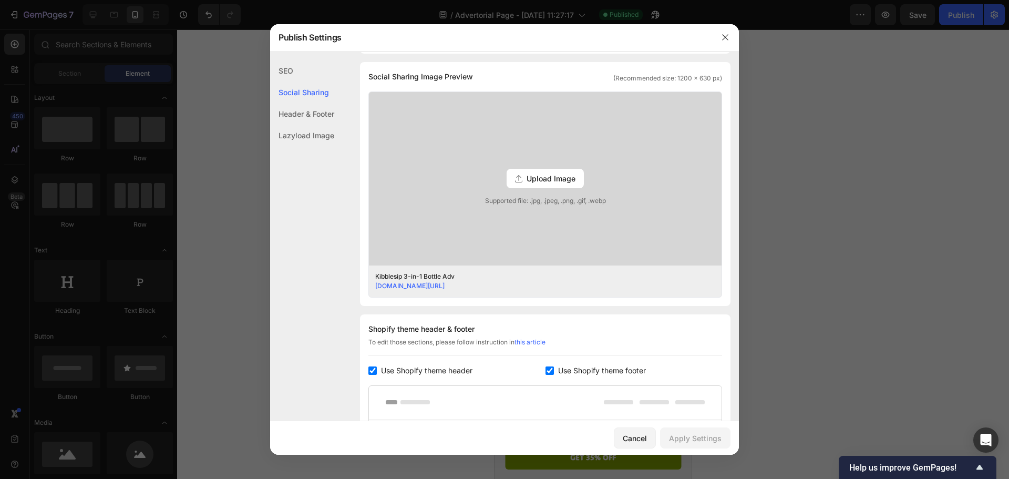
click at [306, 117] on div "Header & Footer" at bounding box center [302, 114] width 64 height 22
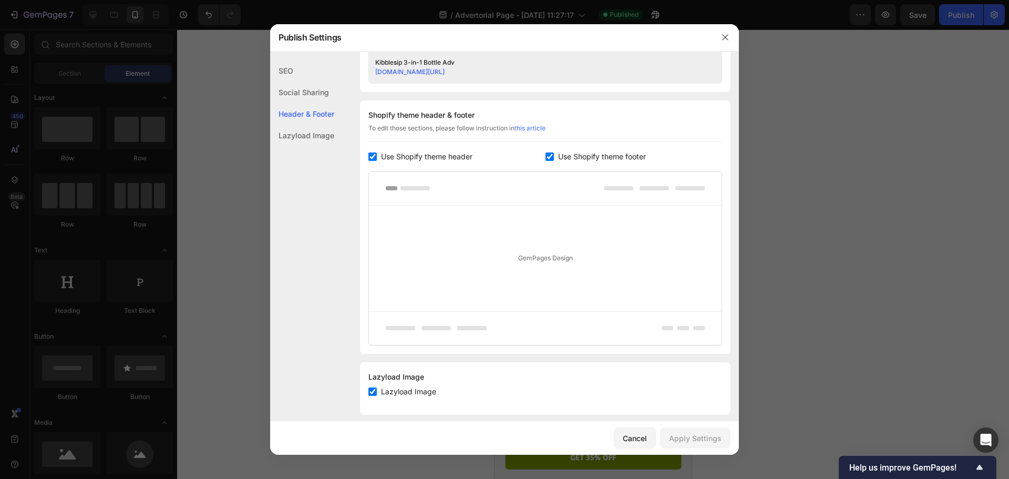
scroll to position [464, 0]
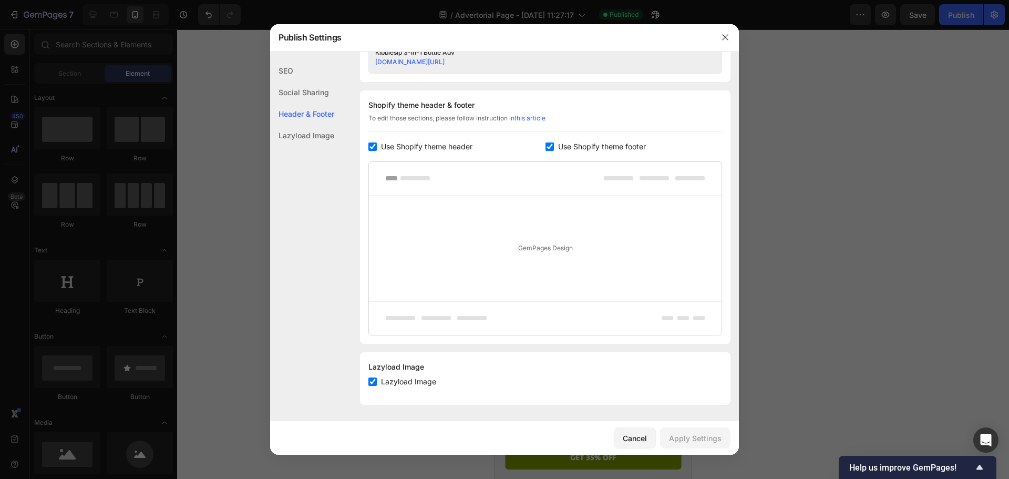
click at [296, 137] on div "Lazyload Image" at bounding box center [302, 136] width 64 height 22
click at [300, 106] on div "Header & Footer" at bounding box center [302, 114] width 64 height 22
click at [297, 95] on div "Social Sharing" at bounding box center [302, 92] width 64 height 22
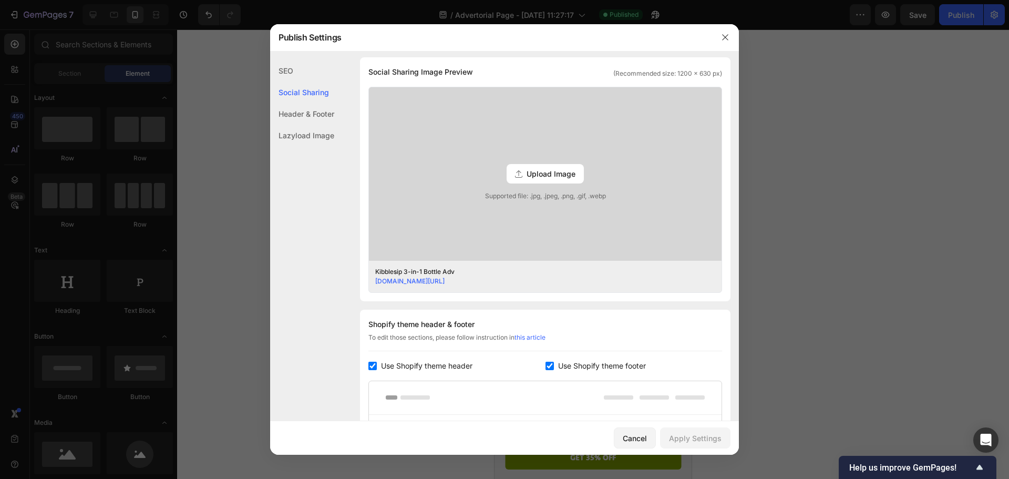
click at [299, 83] on div "Social Sharing" at bounding box center [302, 92] width 64 height 22
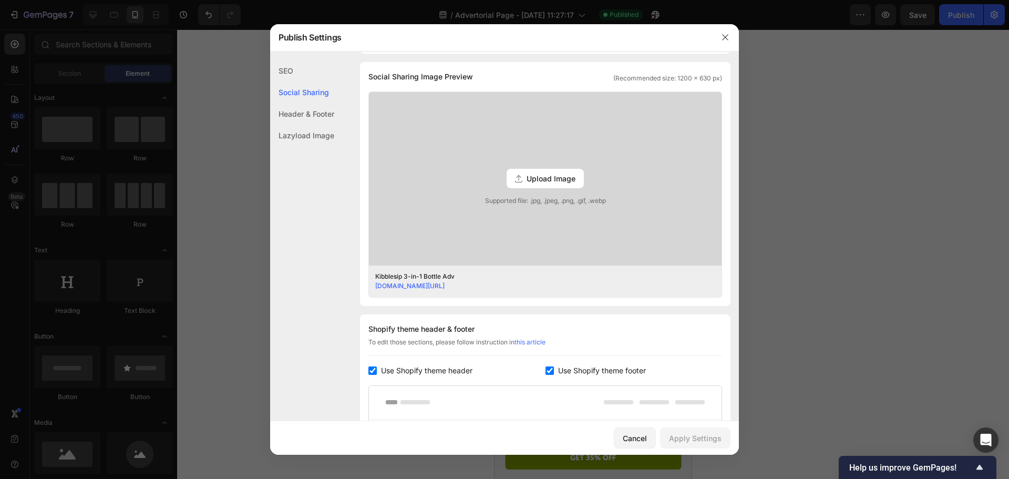
click at [287, 67] on div "SEO" at bounding box center [302, 71] width 64 height 22
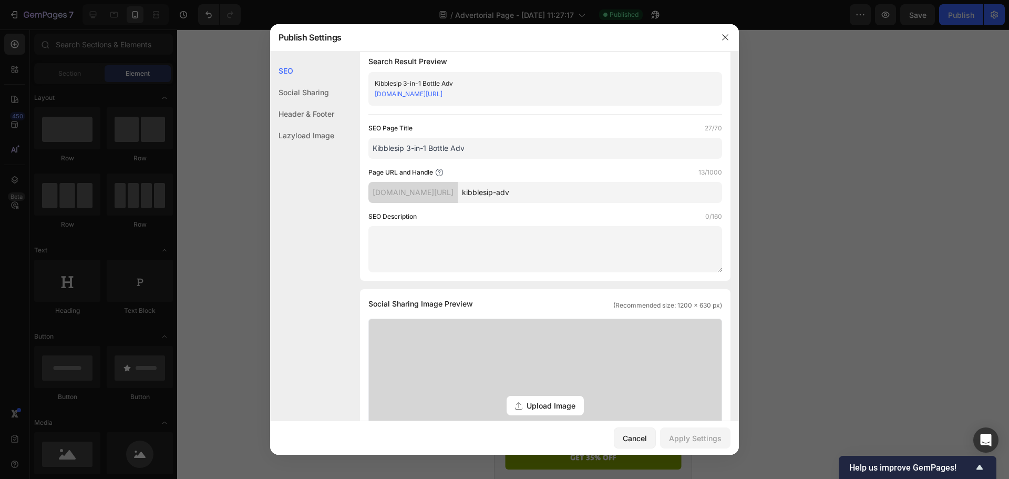
scroll to position [0, 0]
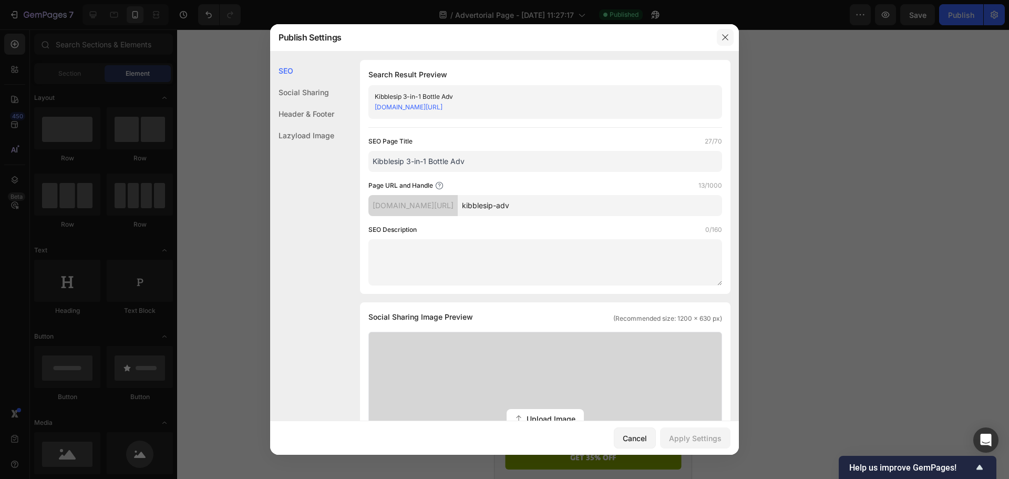
click at [728, 33] on icon "button" at bounding box center [725, 37] width 8 height 8
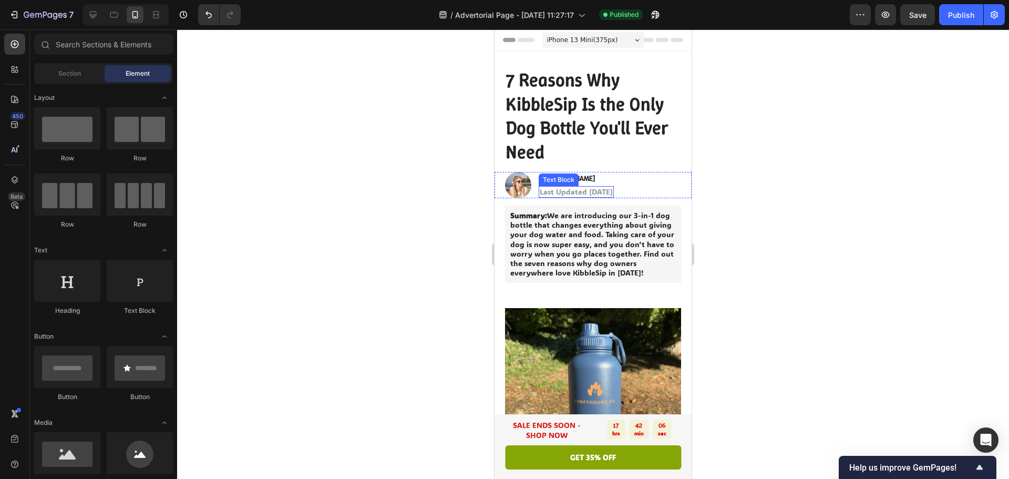
click at [613, 189] on p "Last Updated 21st August 2025" at bounding box center [576, 191] width 73 height 9
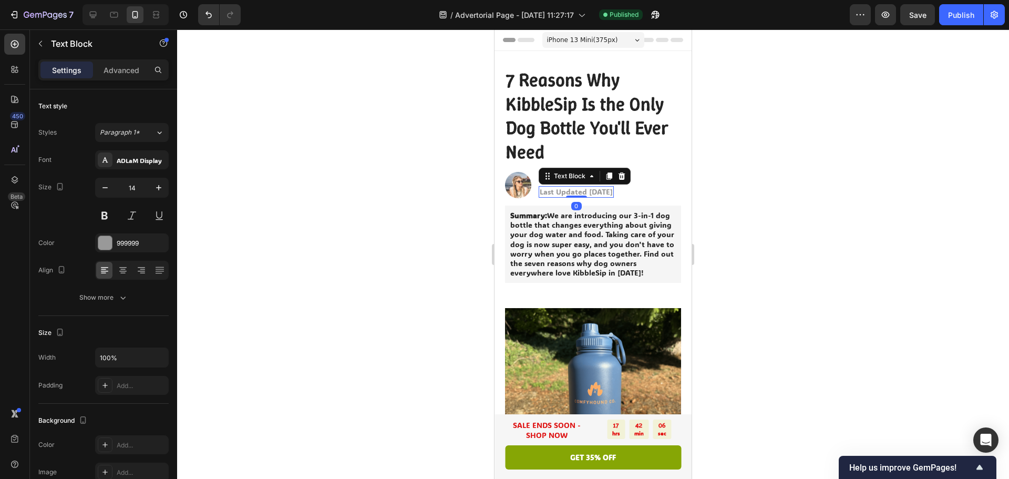
click at [613, 189] on p "Last Updated 21st August 2025" at bounding box center [576, 191] width 73 height 9
click at [745, 218] on div at bounding box center [593, 253] width 832 height 449
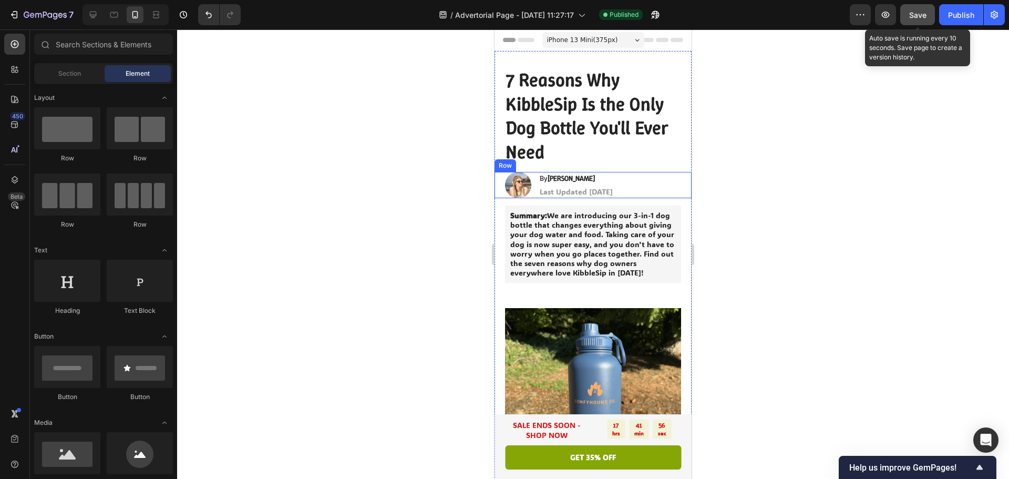
click at [919, 22] on button "Save" at bounding box center [917, 14] width 35 height 21
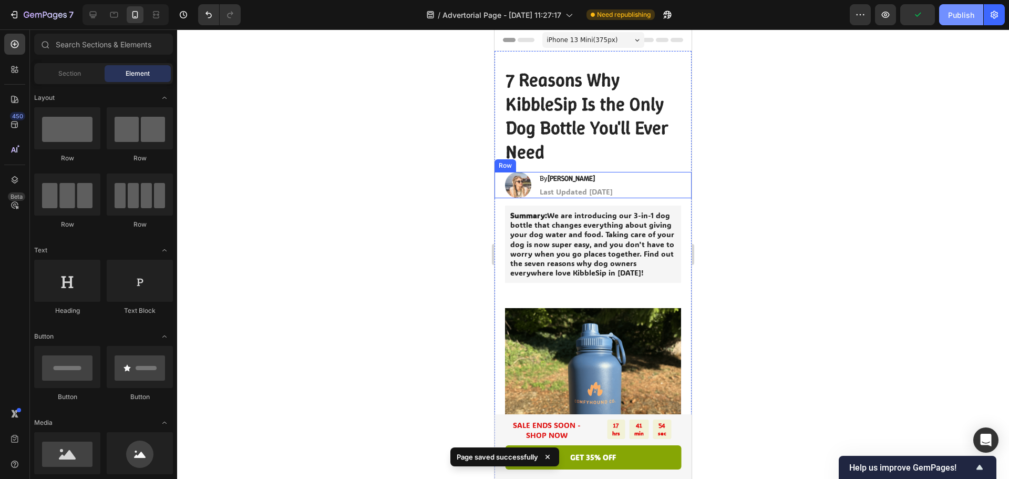
click at [949, 15] on div "Publish" at bounding box center [961, 14] width 26 height 11
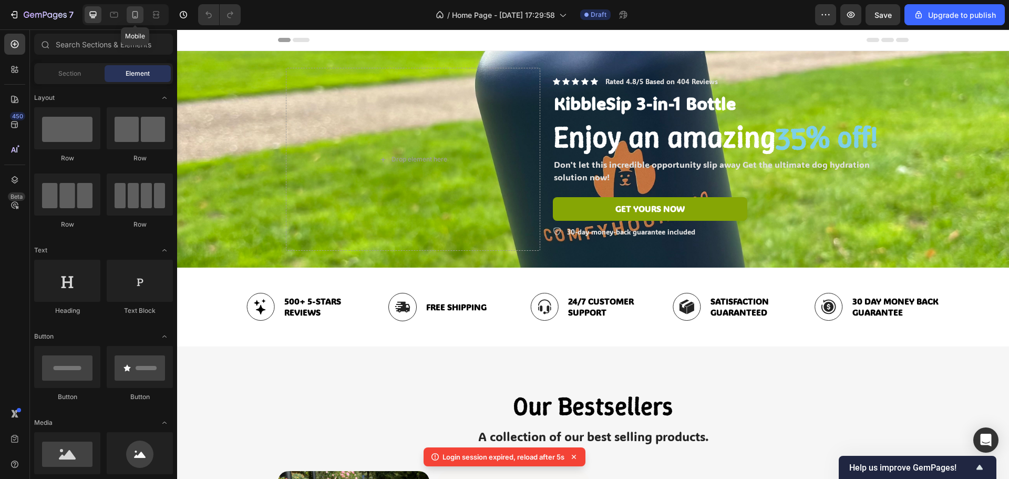
click at [138, 17] on icon at bounding box center [135, 14] width 11 height 11
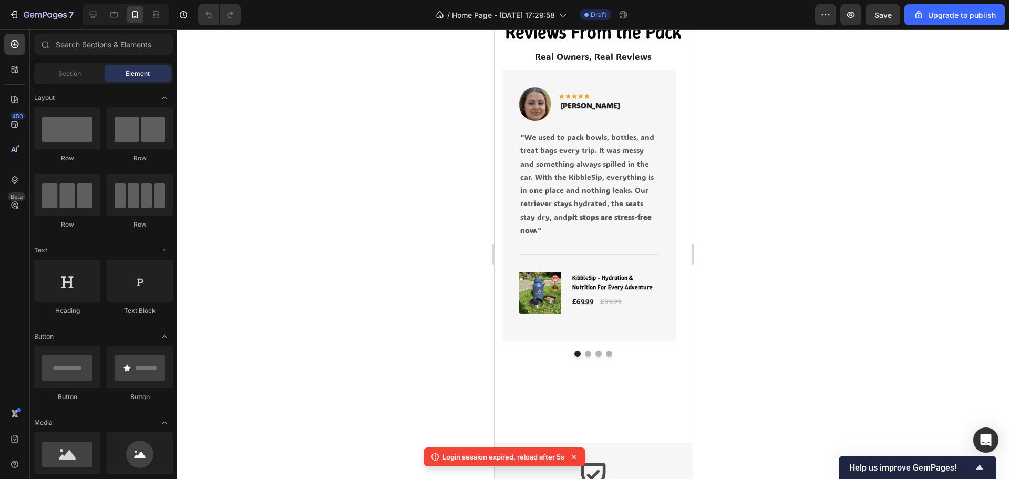
scroll to position [788, 0]
